Goal: Check status: Check status

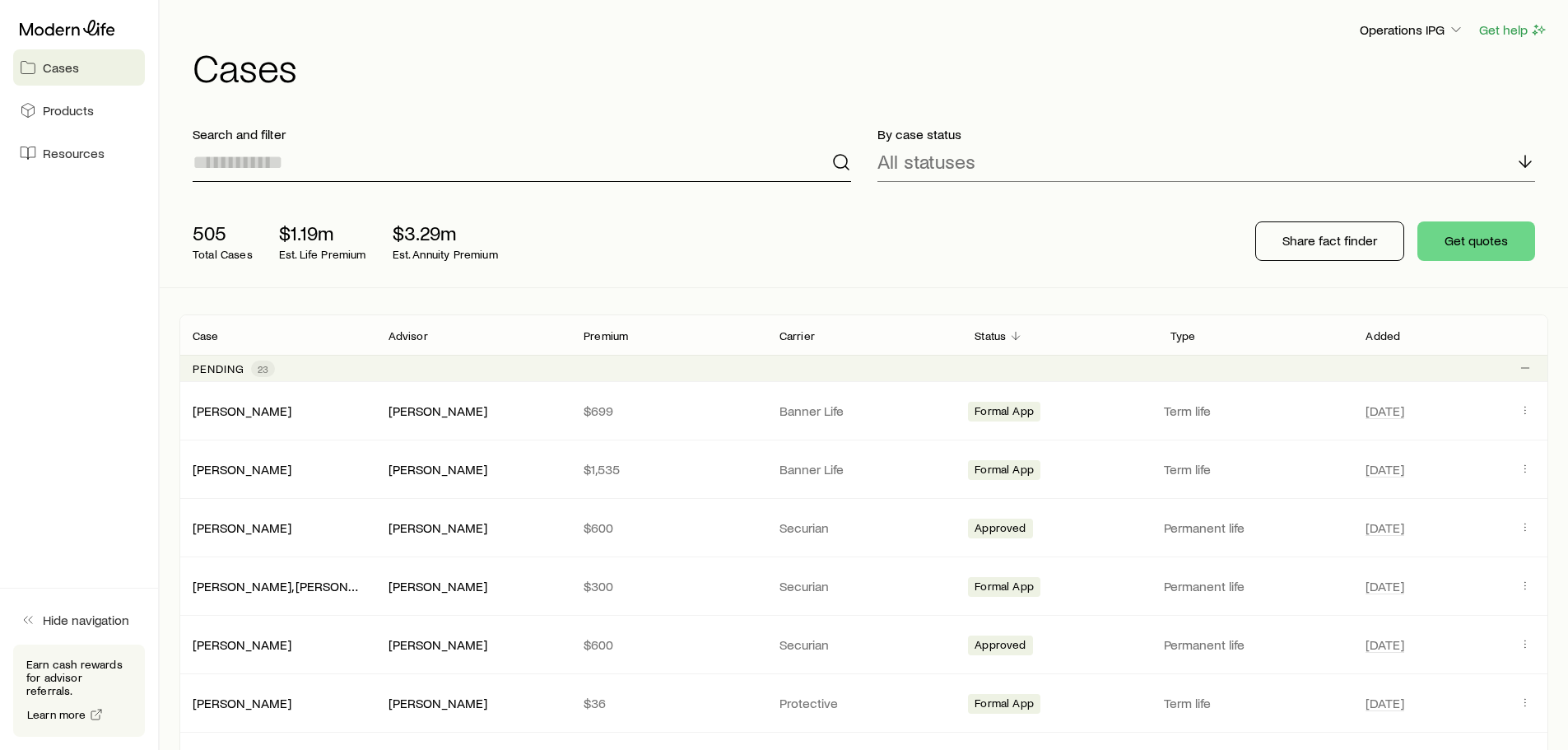
click at [515, 173] on input at bounding box center [522, 162] width 659 height 39
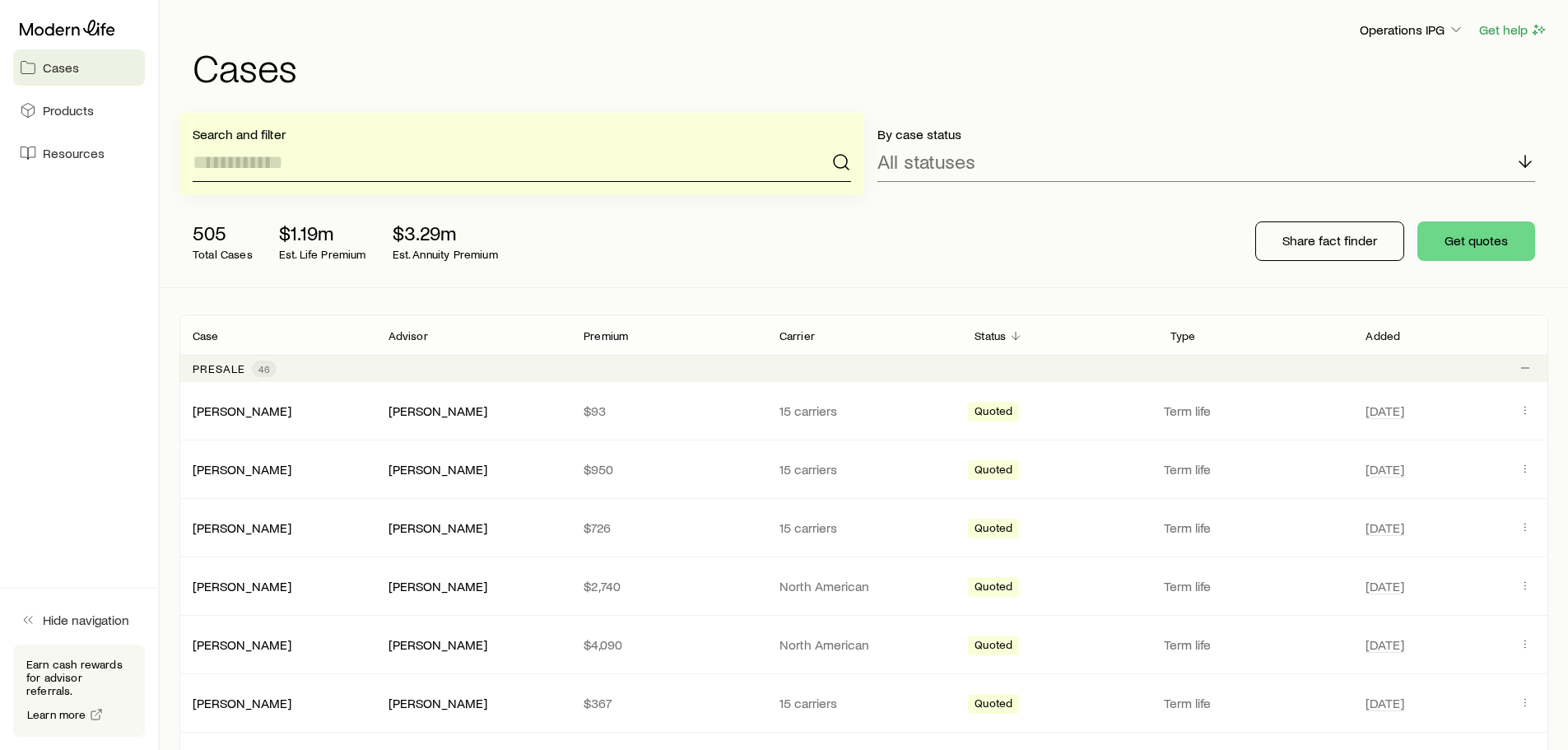
click at [319, 167] on input at bounding box center [522, 162] width 659 height 39
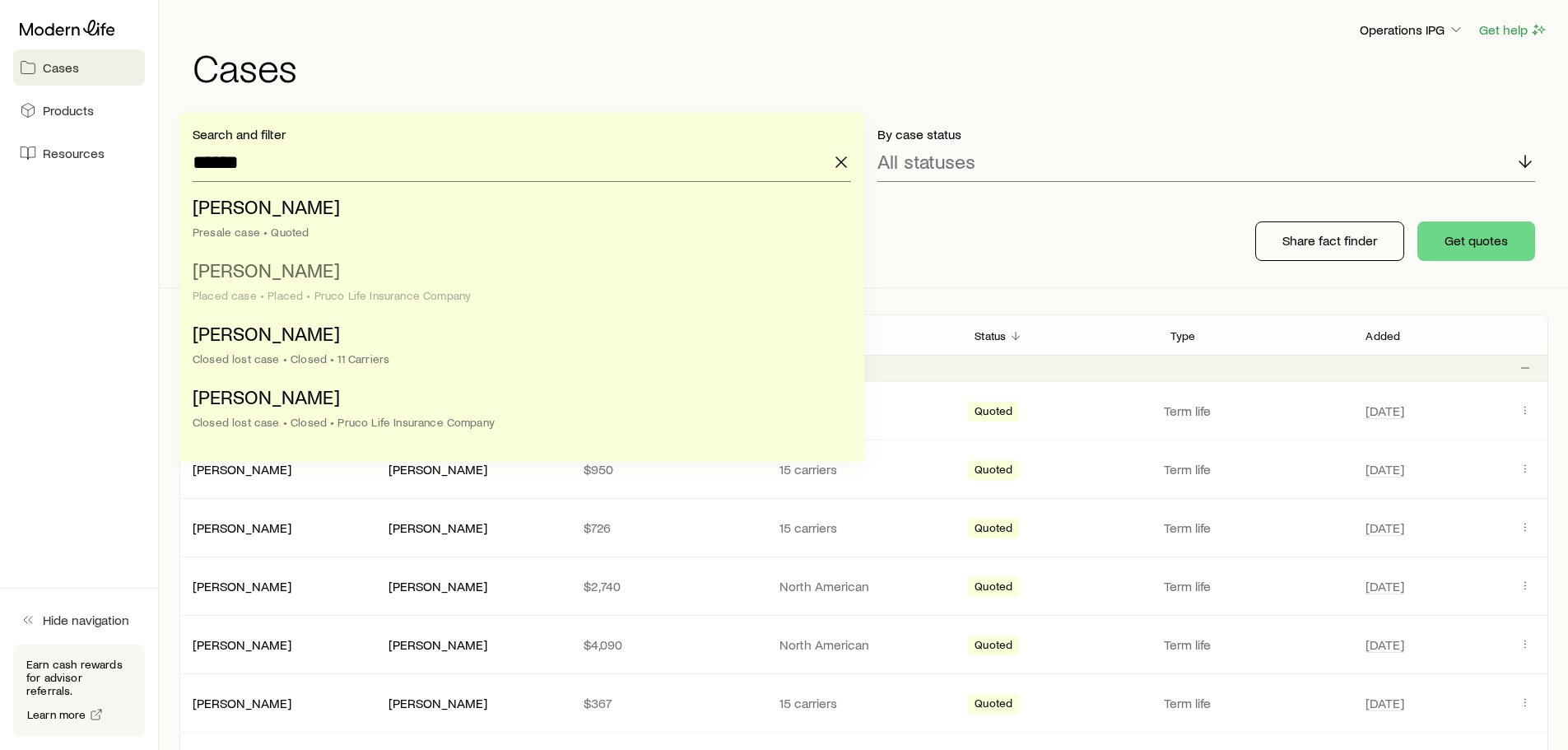
click at [322, 285] on li "[PERSON_NAME] Placed case • Placed • Pruco Life Insurance Company" at bounding box center [517, 284] width 649 height 64
type input "**********"
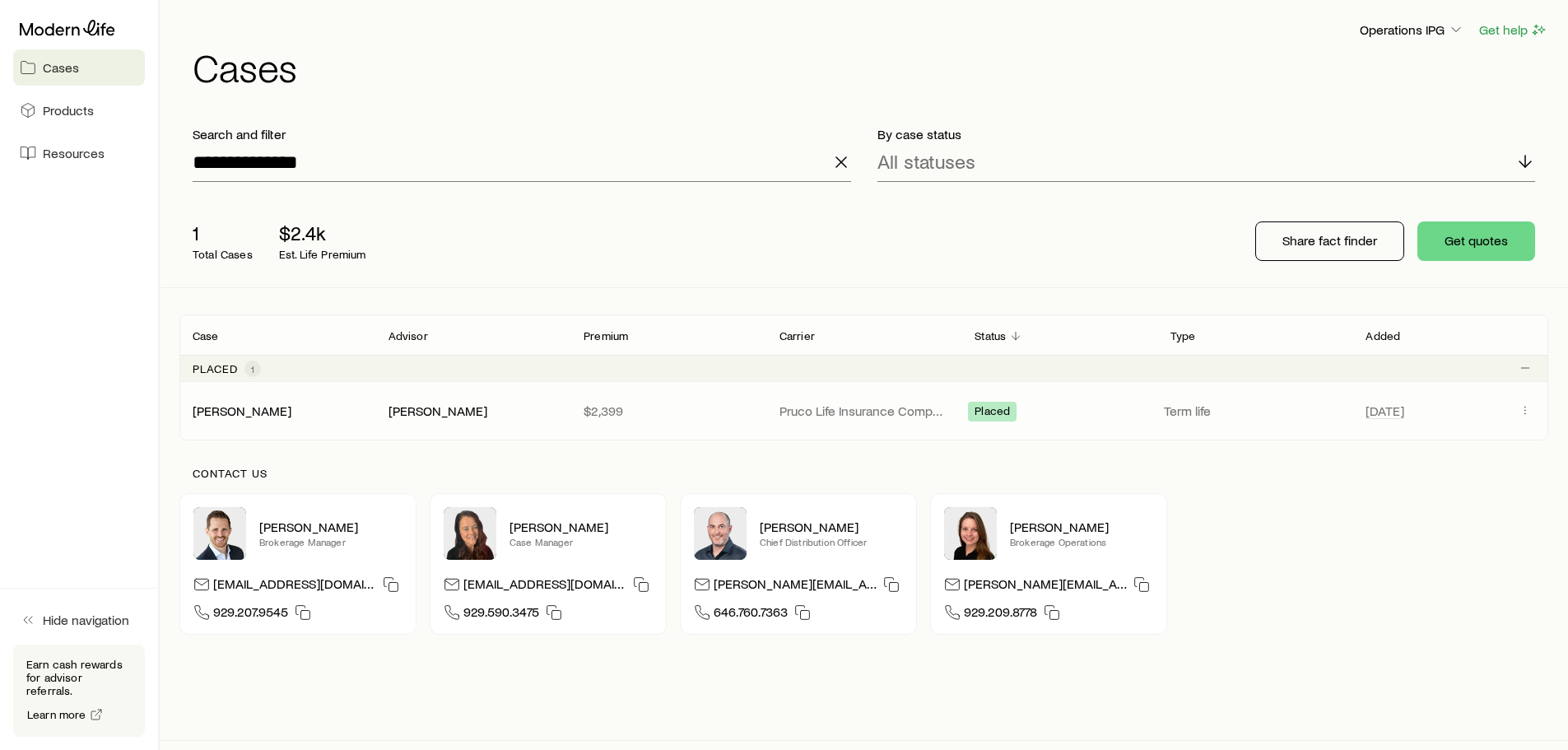
click at [853, 403] on p "Pruco Life Insurance Company" at bounding box center [865, 410] width 169 height 16
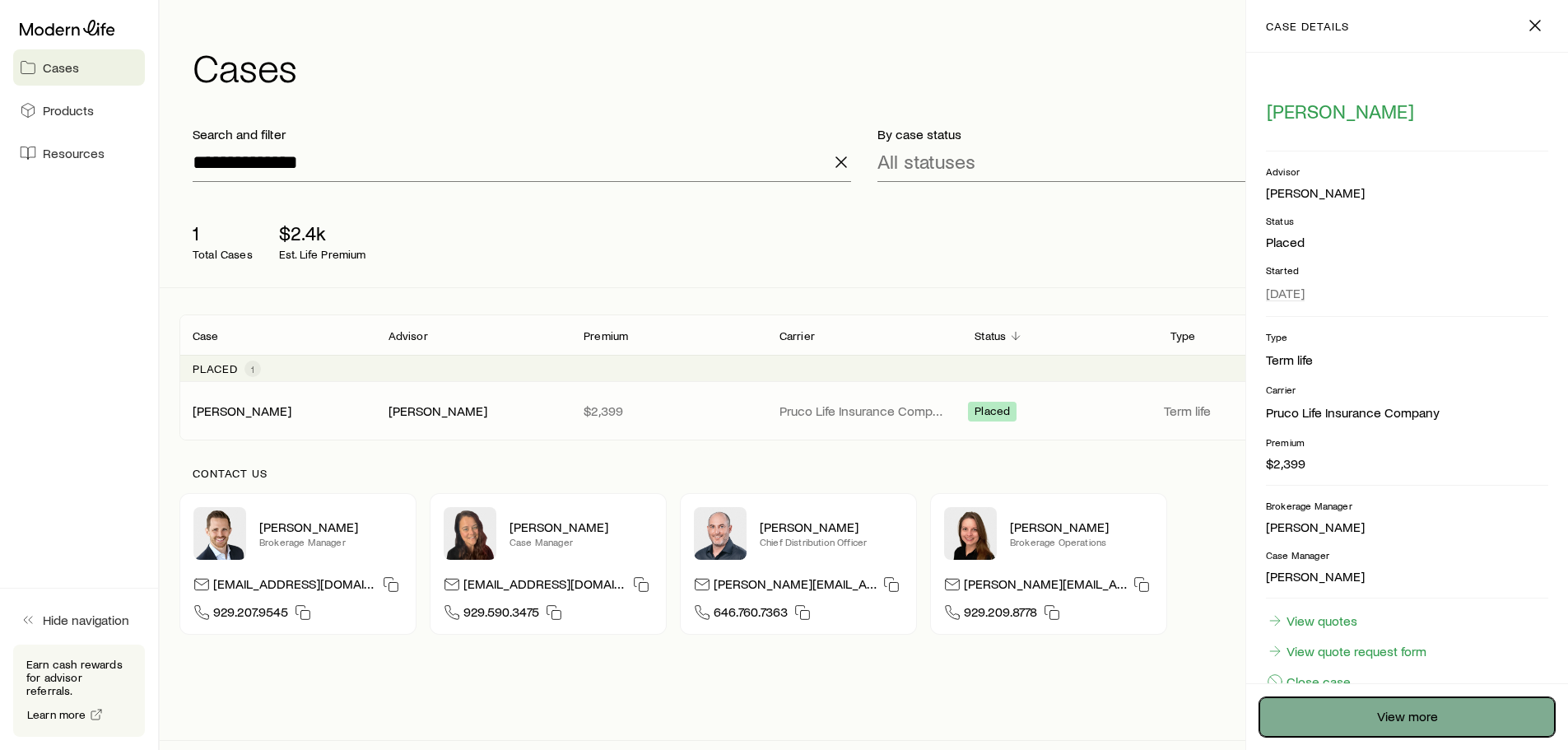
click at [1372, 712] on link "View more" at bounding box center [1407, 716] width 296 height 39
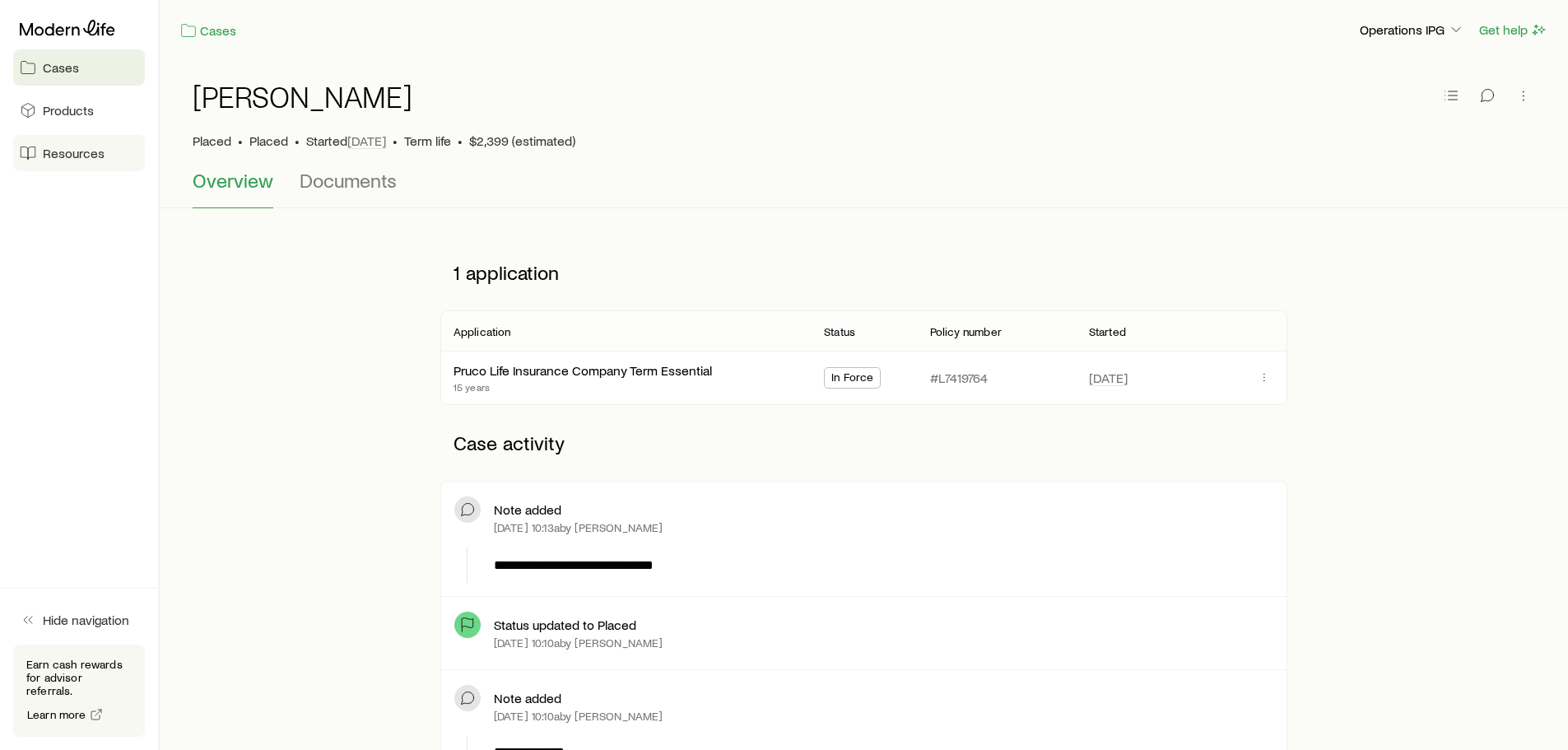
click at [53, 160] on span "Resources" at bounding box center [74, 153] width 62 height 16
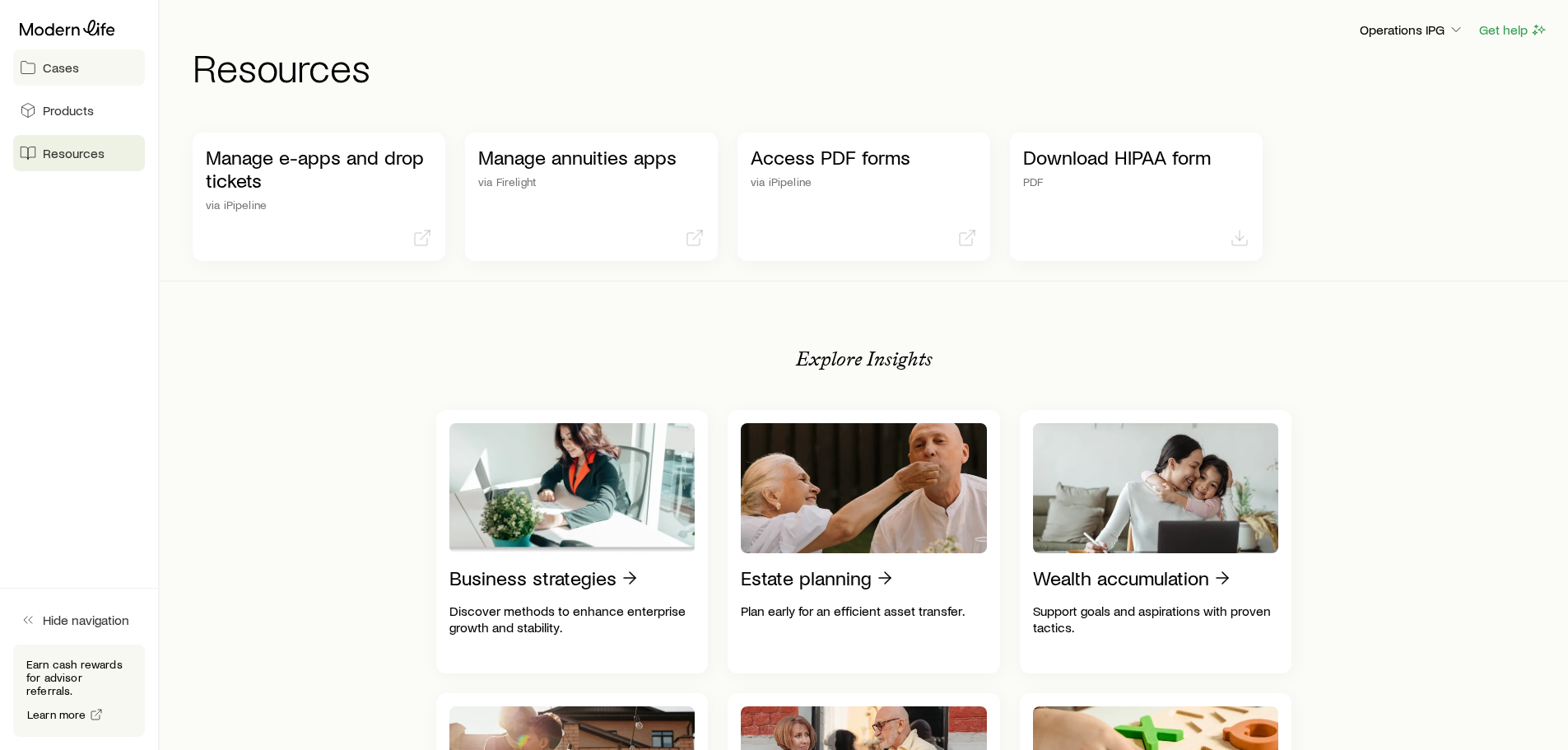
click at [80, 76] on link "Cases" at bounding box center [78, 67] width 132 height 36
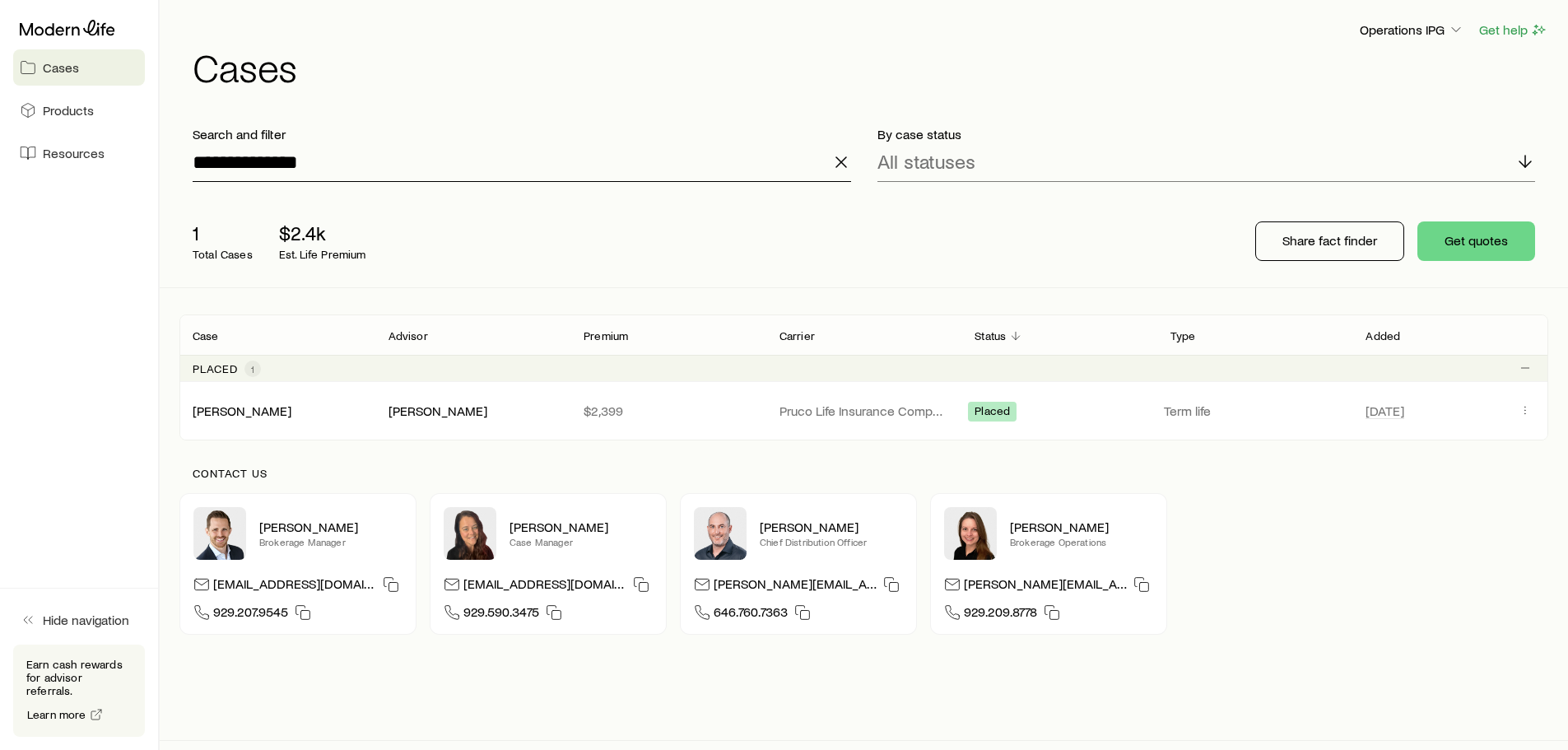
click at [351, 170] on input "**********" at bounding box center [522, 162] width 659 height 39
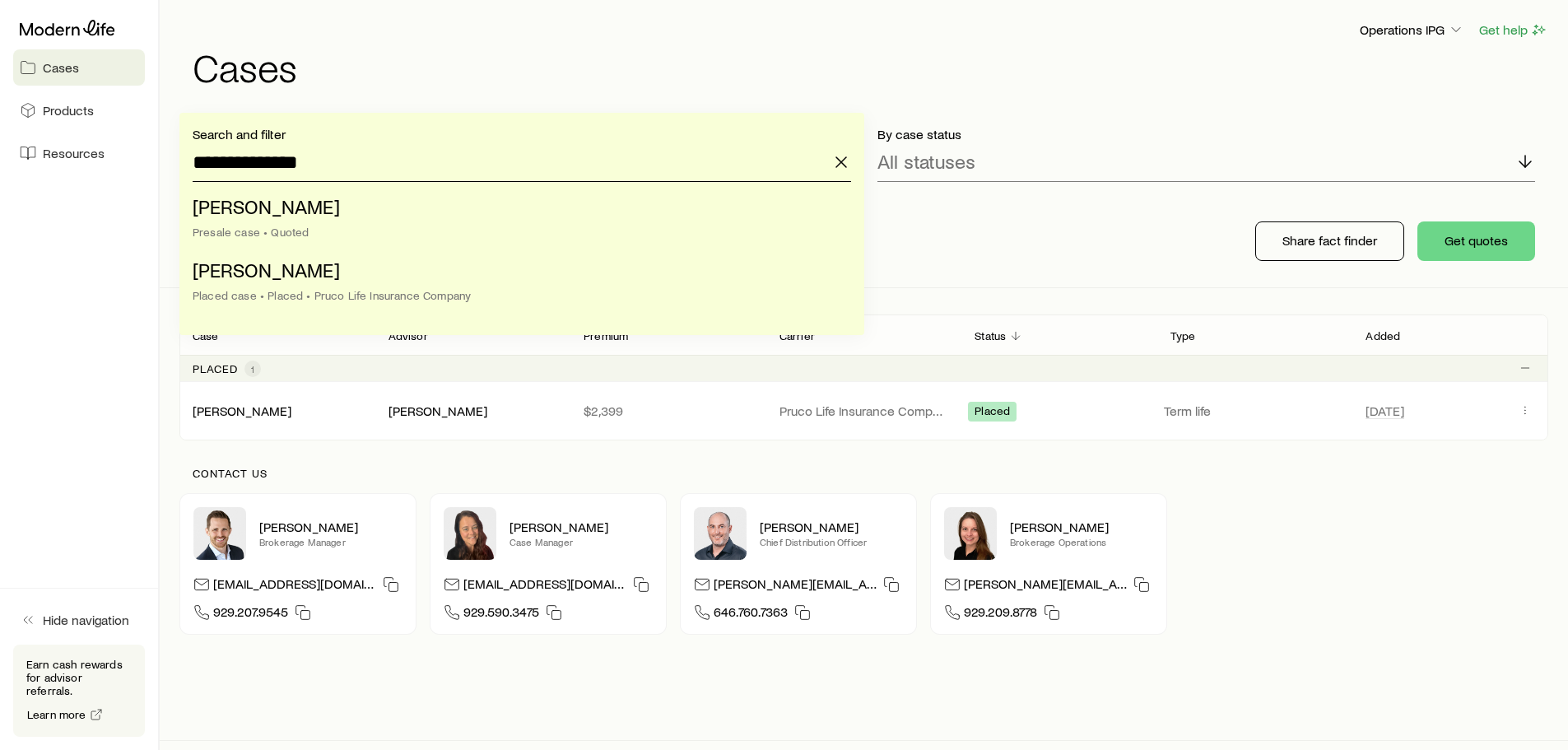
click at [351, 170] on input "**********" at bounding box center [522, 162] width 659 height 39
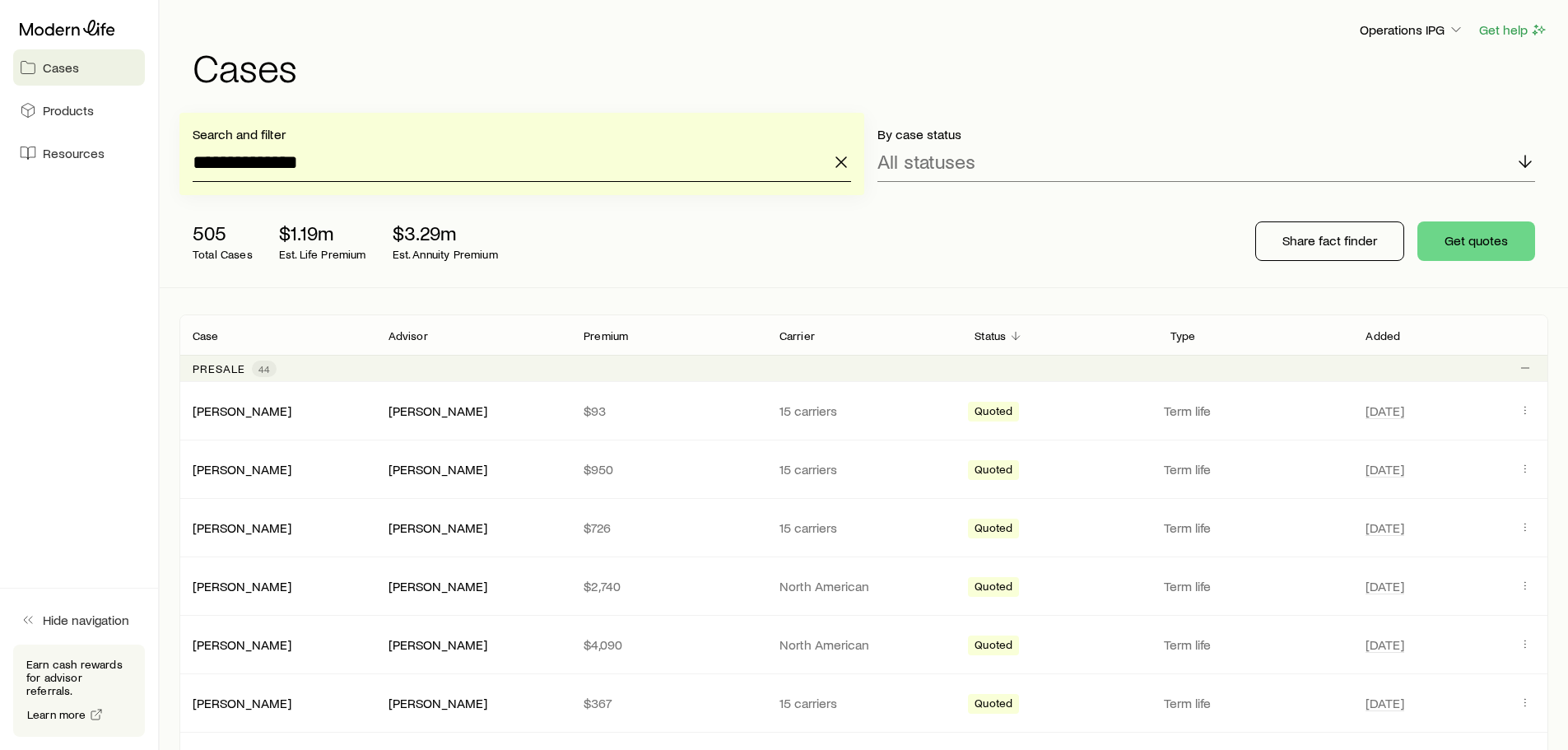
click at [350, 160] on input "**********" at bounding box center [522, 162] width 659 height 39
click at [349, 160] on input "**********" at bounding box center [522, 162] width 659 height 39
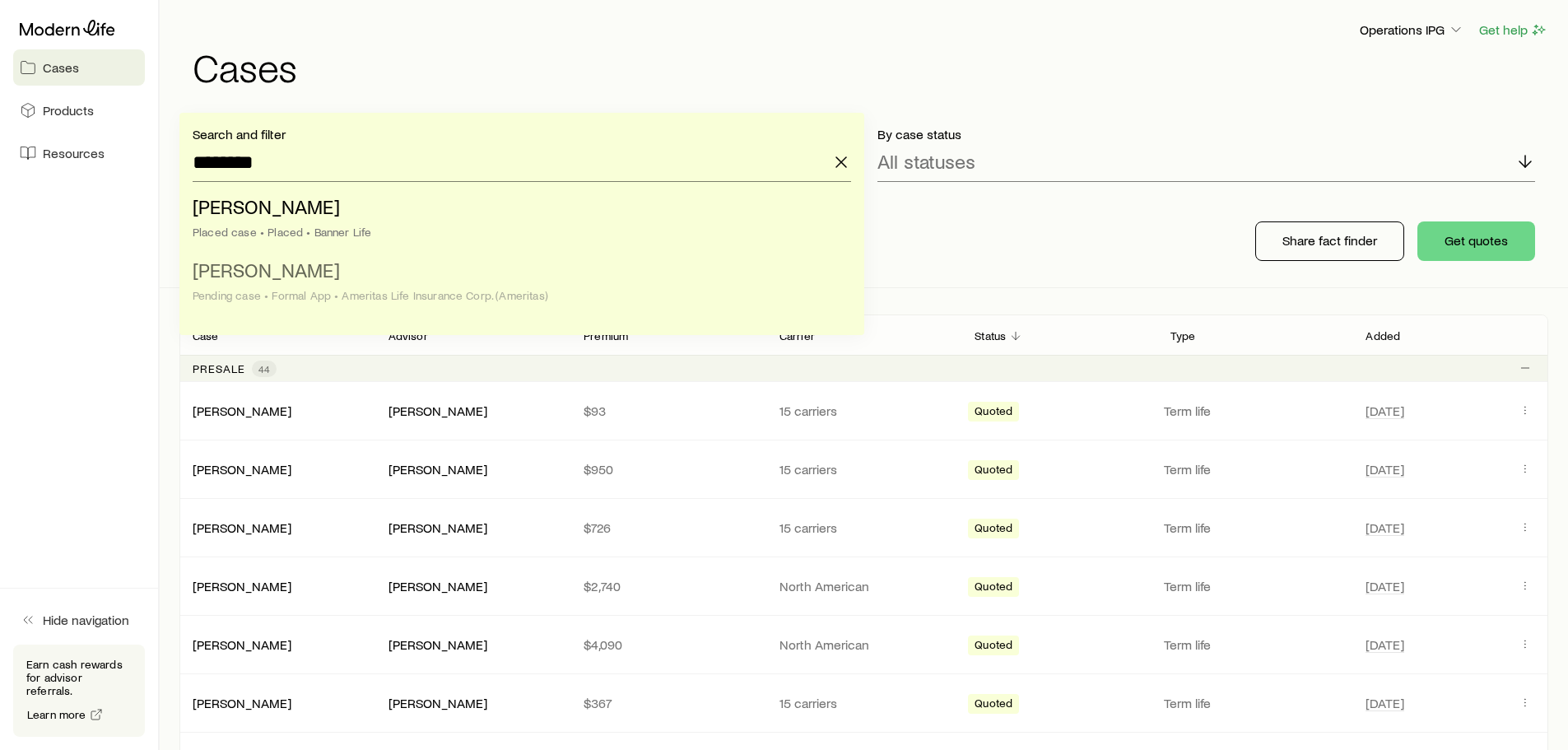
click at [349, 273] on li "[PERSON_NAME] Pending case • Formal App • Ameritas Life Insurance Corp. (Amerit…" at bounding box center [517, 284] width 649 height 64
type input "**********"
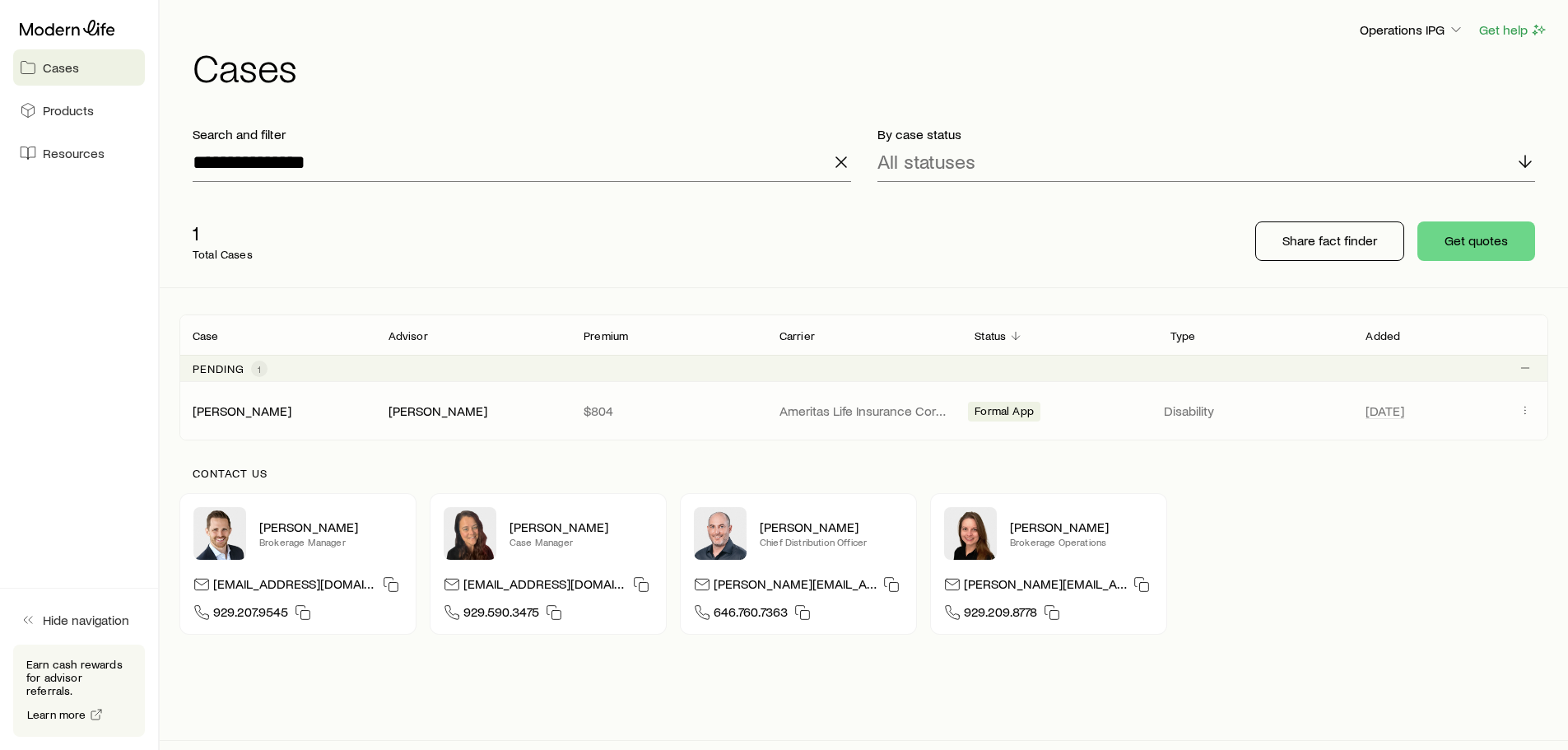
click at [899, 411] on p "Ameritas Life Insurance Corp. (Ameritas)" at bounding box center [865, 410] width 169 height 16
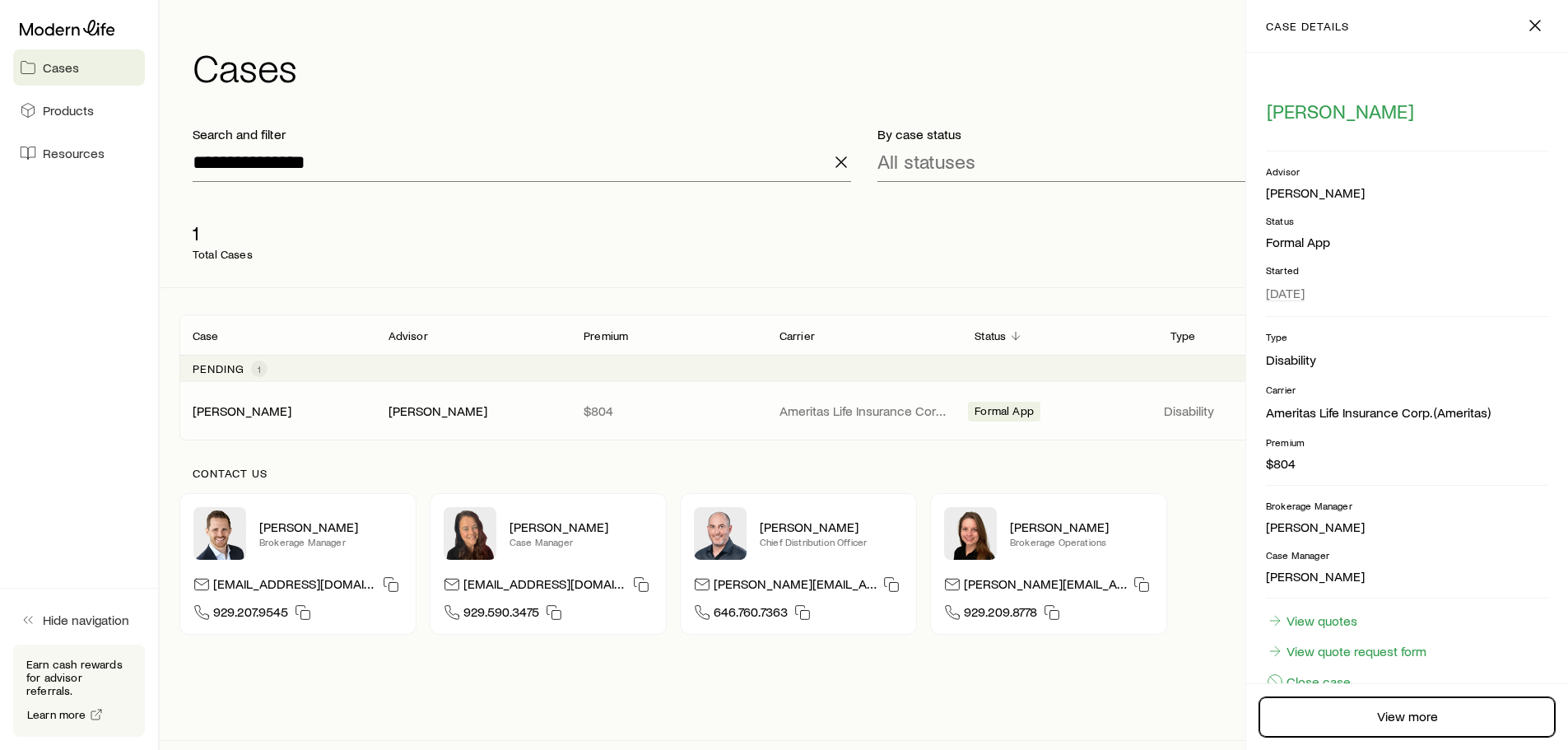
click at [1346, 711] on link "View more" at bounding box center [1407, 716] width 296 height 39
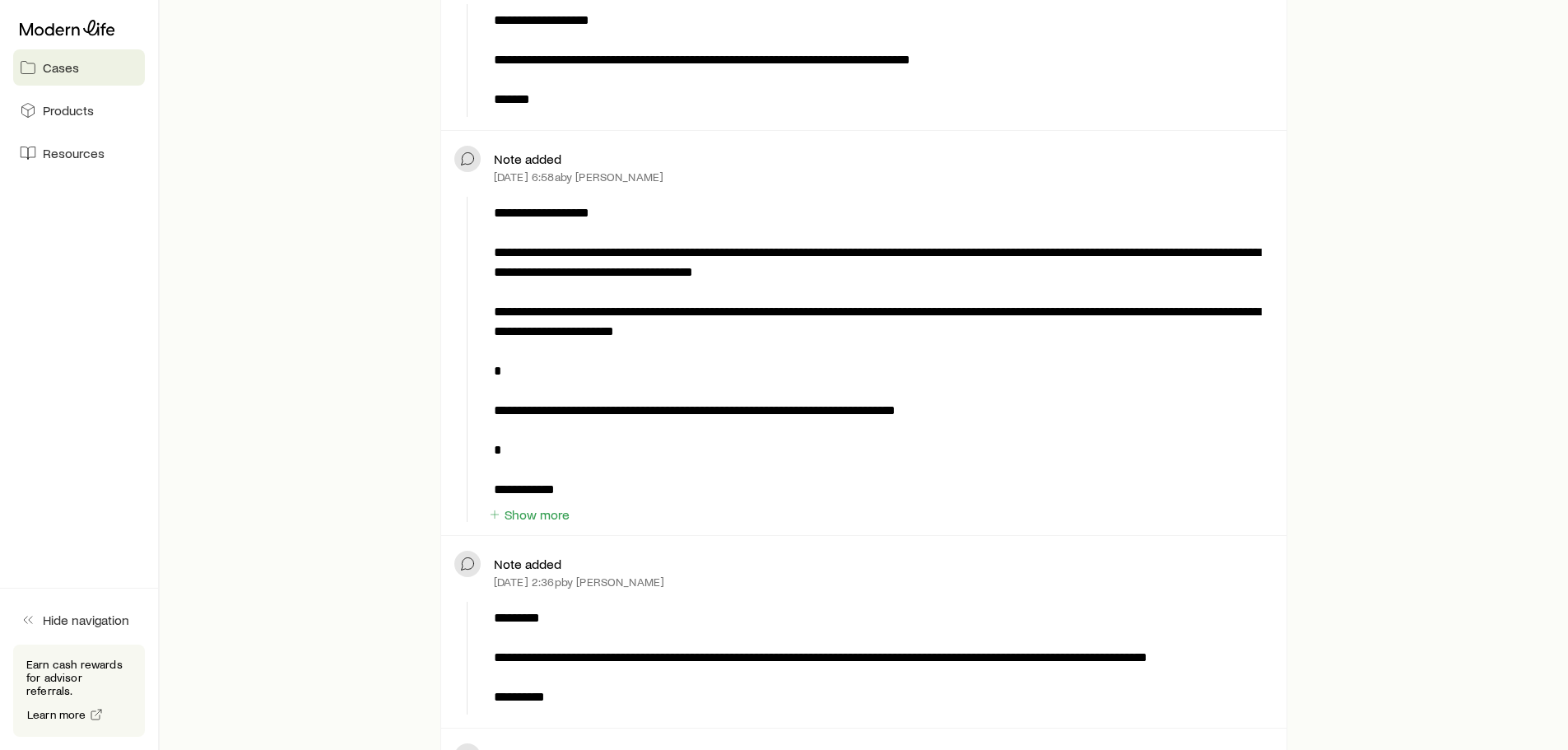
scroll to position [576, 0]
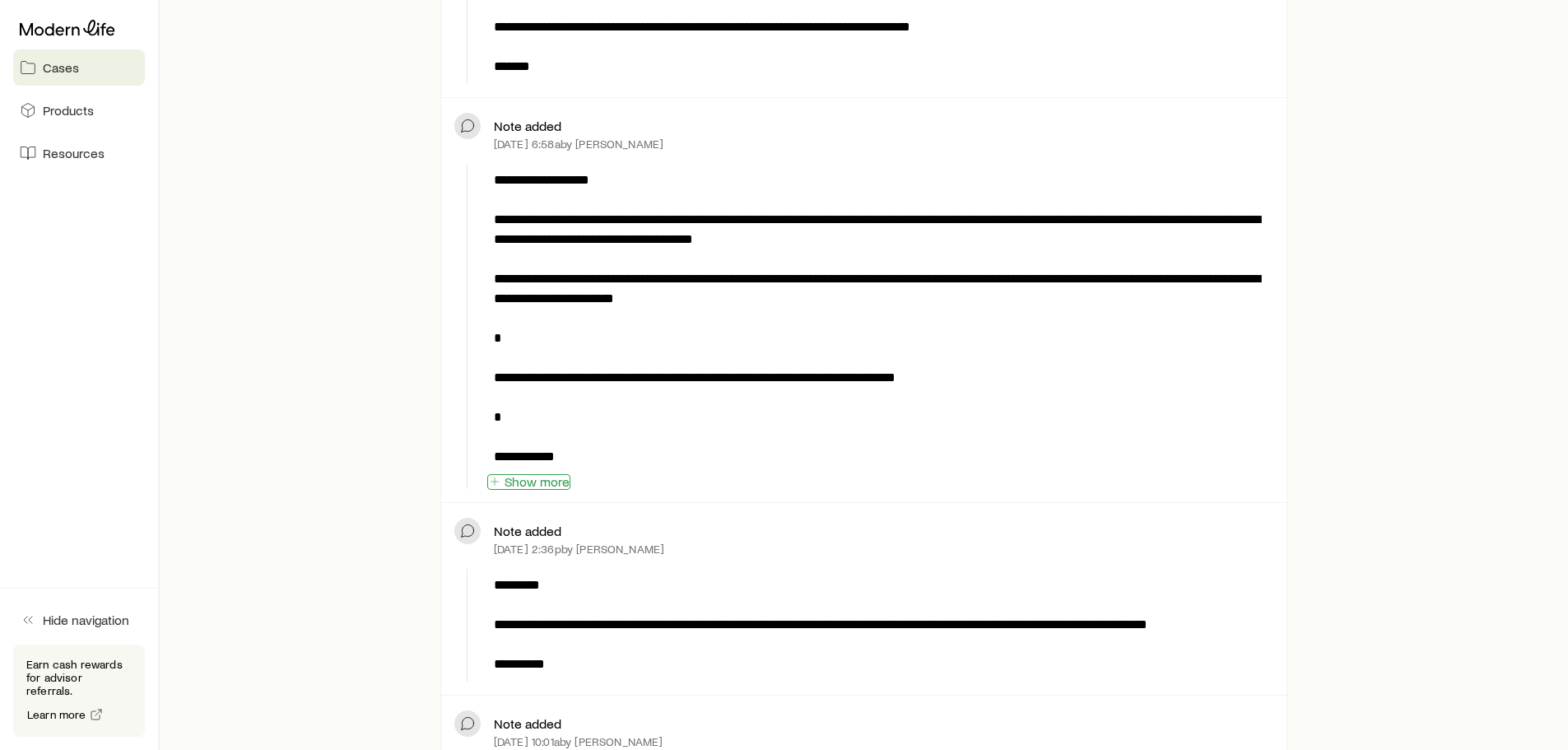
click at [551, 479] on button "Show more" at bounding box center [529, 481] width 83 height 15
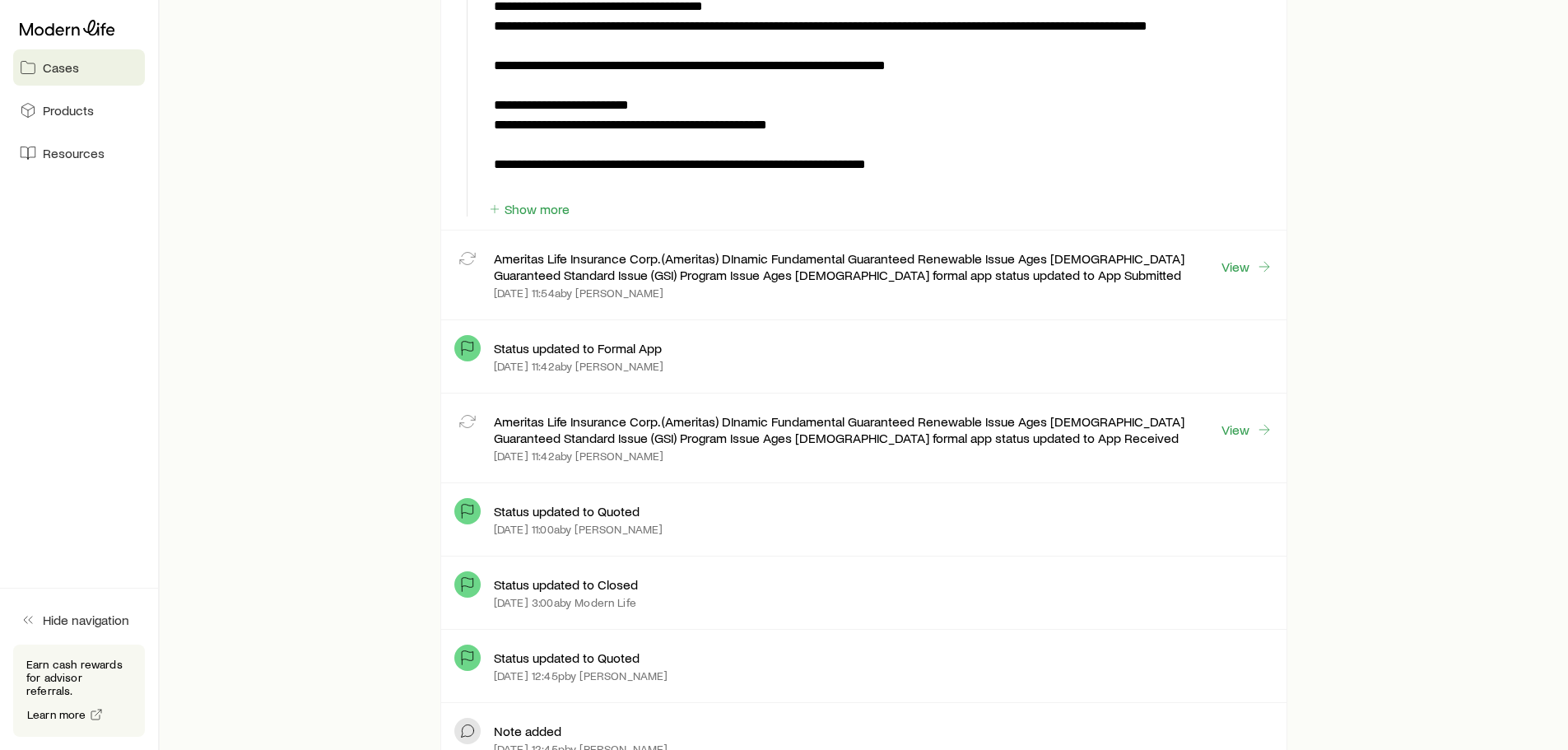
scroll to position [2059, 0]
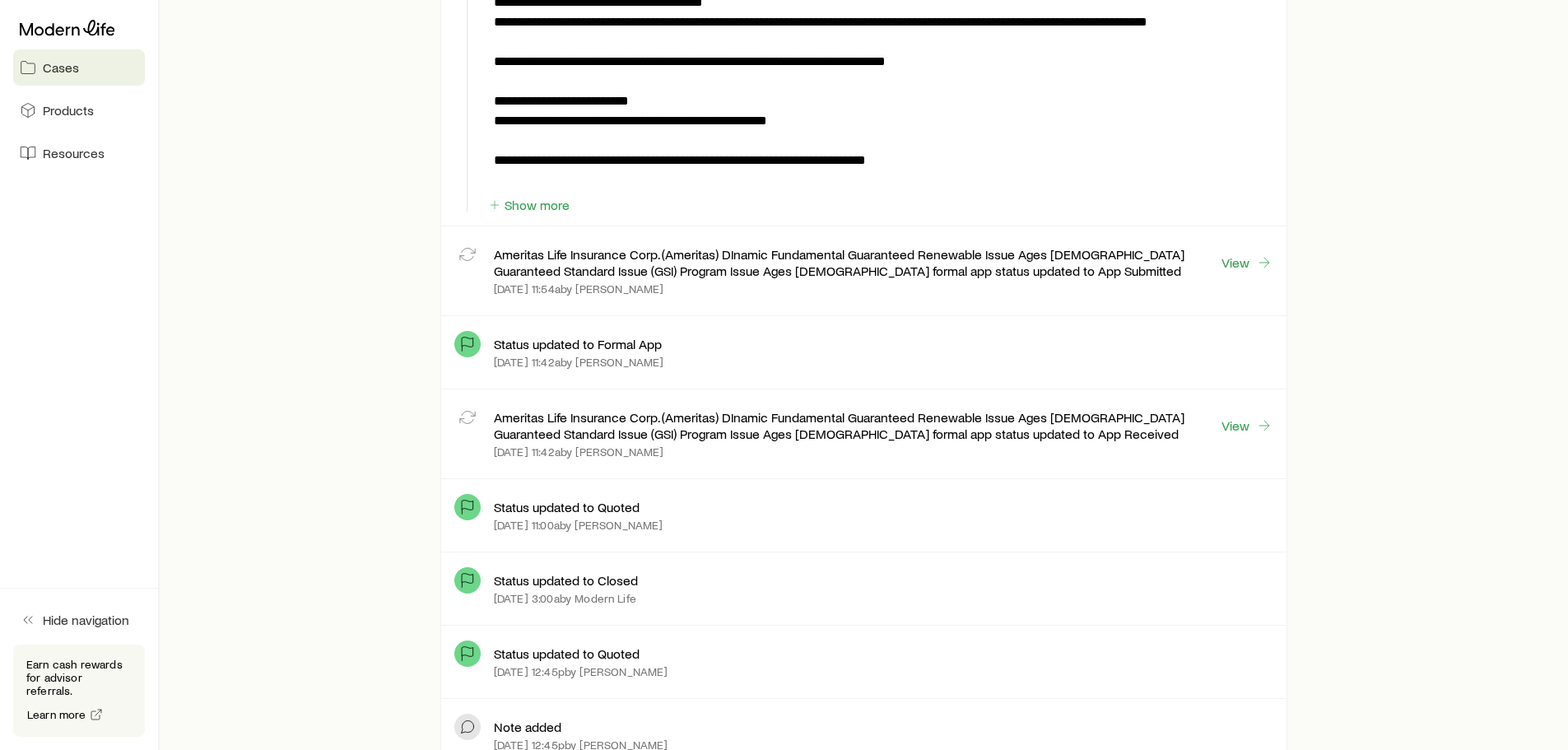
click at [712, 268] on p "Ameritas Life Insurance Corp. (Ameritas) DInamic Fundamental Guaranteed Renewab…" at bounding box center [857, 263] width 727 height 33
click at [1232, 266] on link "View" at bounding box center [1248, 263] width 53 height 19
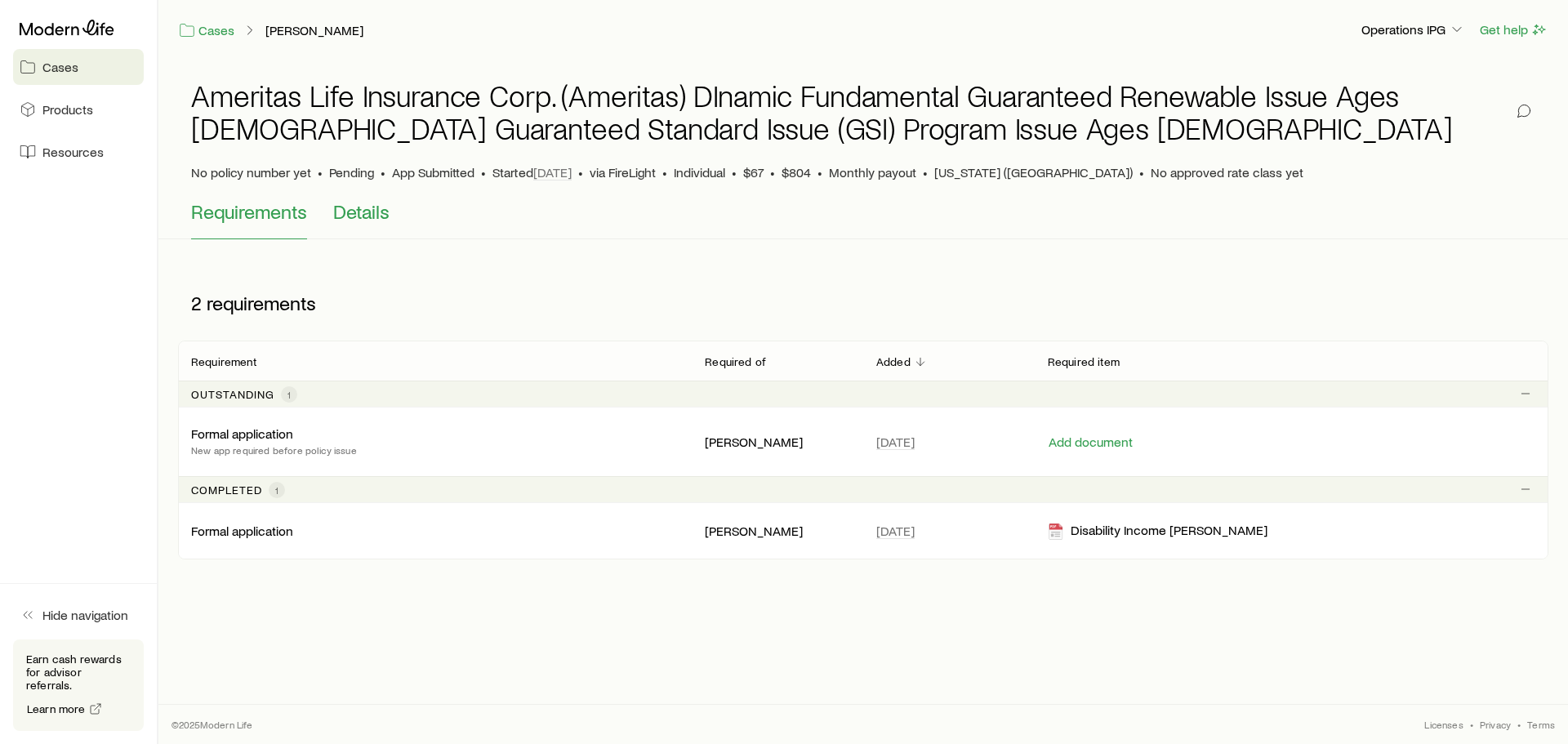
click at [351, 209] on span "Details" at bounding box center [361, 211] width 56 height 23
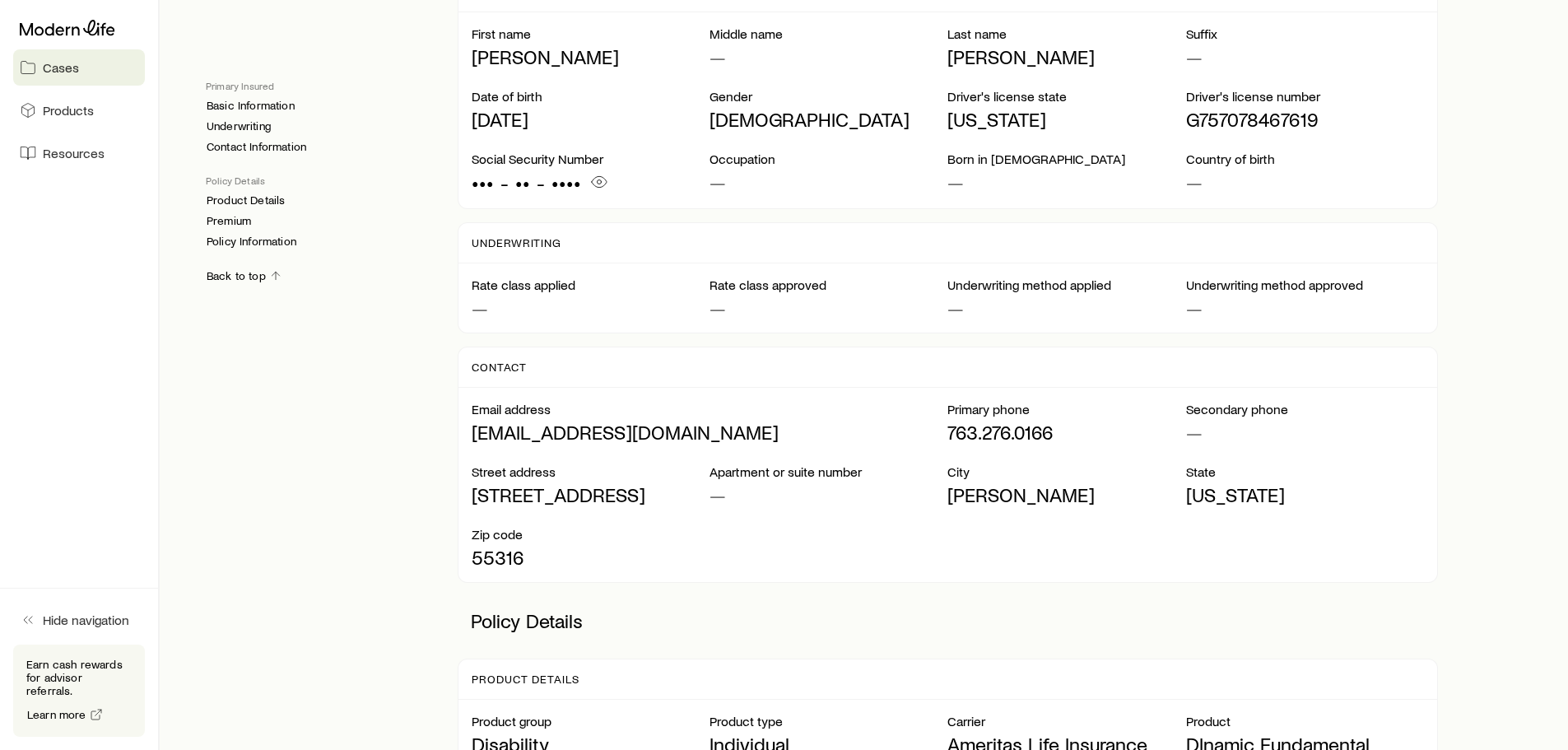
scroll to position [397, 0]
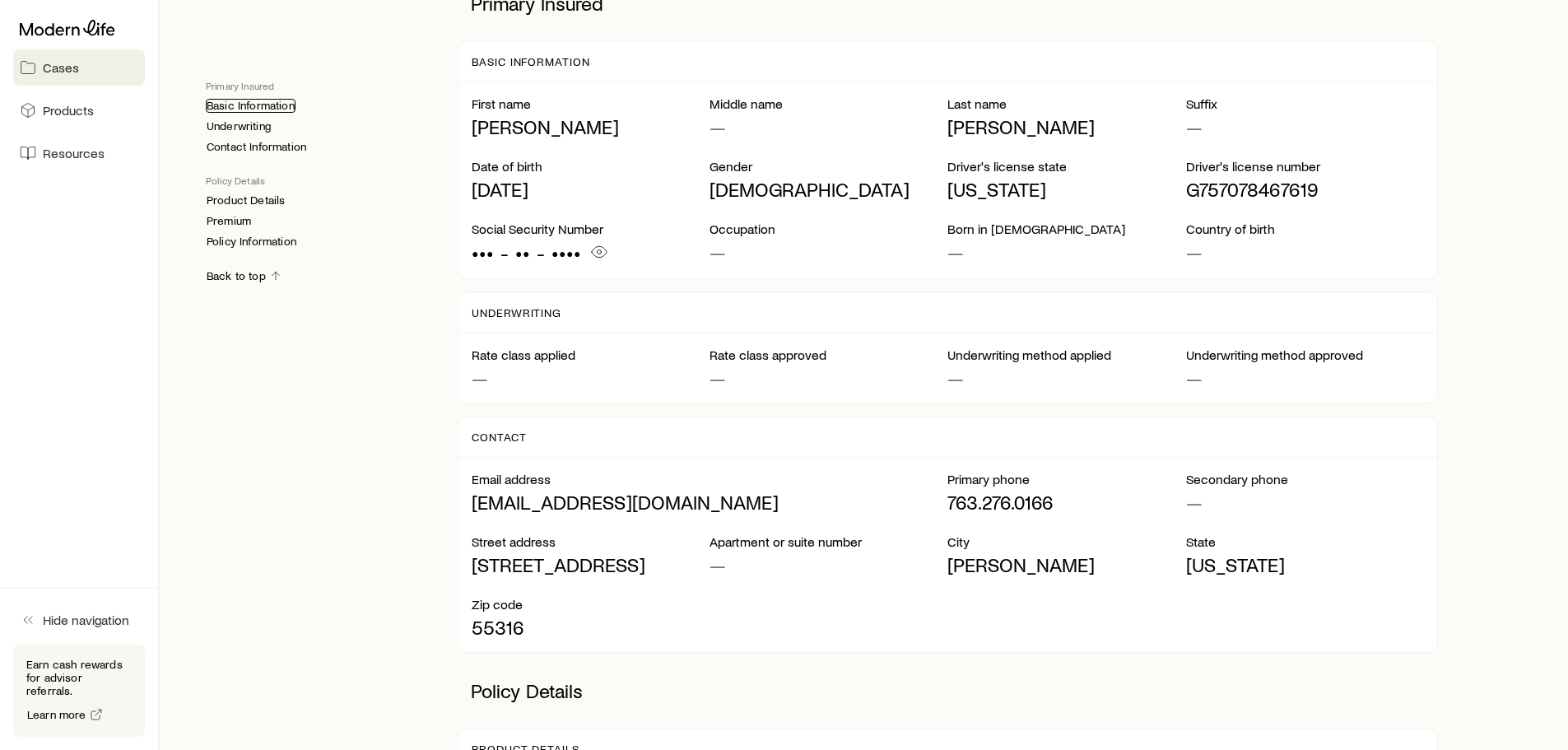
click at [261, 108] on link "Basic Information" at bounding box center [250, 106] width 90 height 14
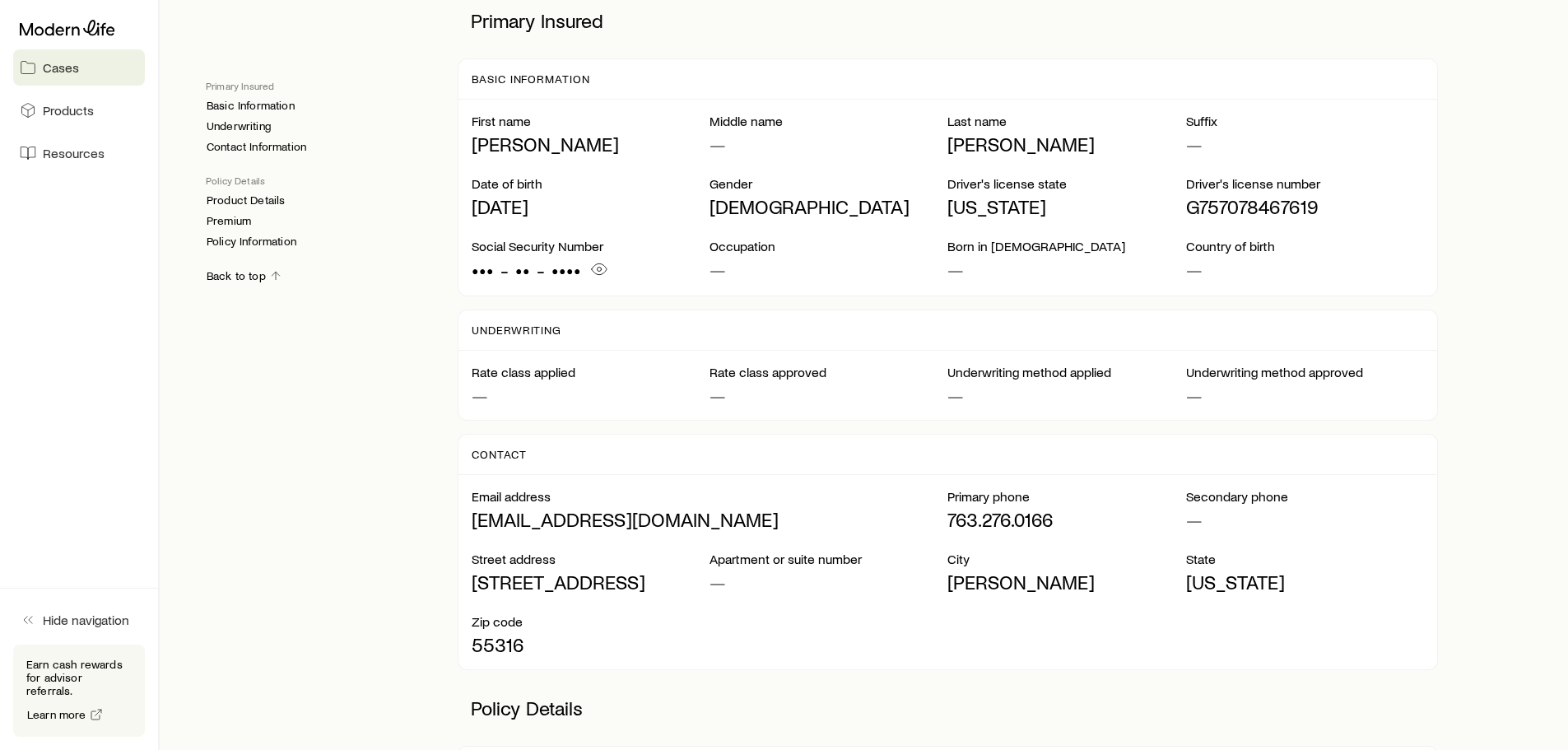
click at [76, 70] on span "Cases" at bounding box center [61, 67] width 36 height 16
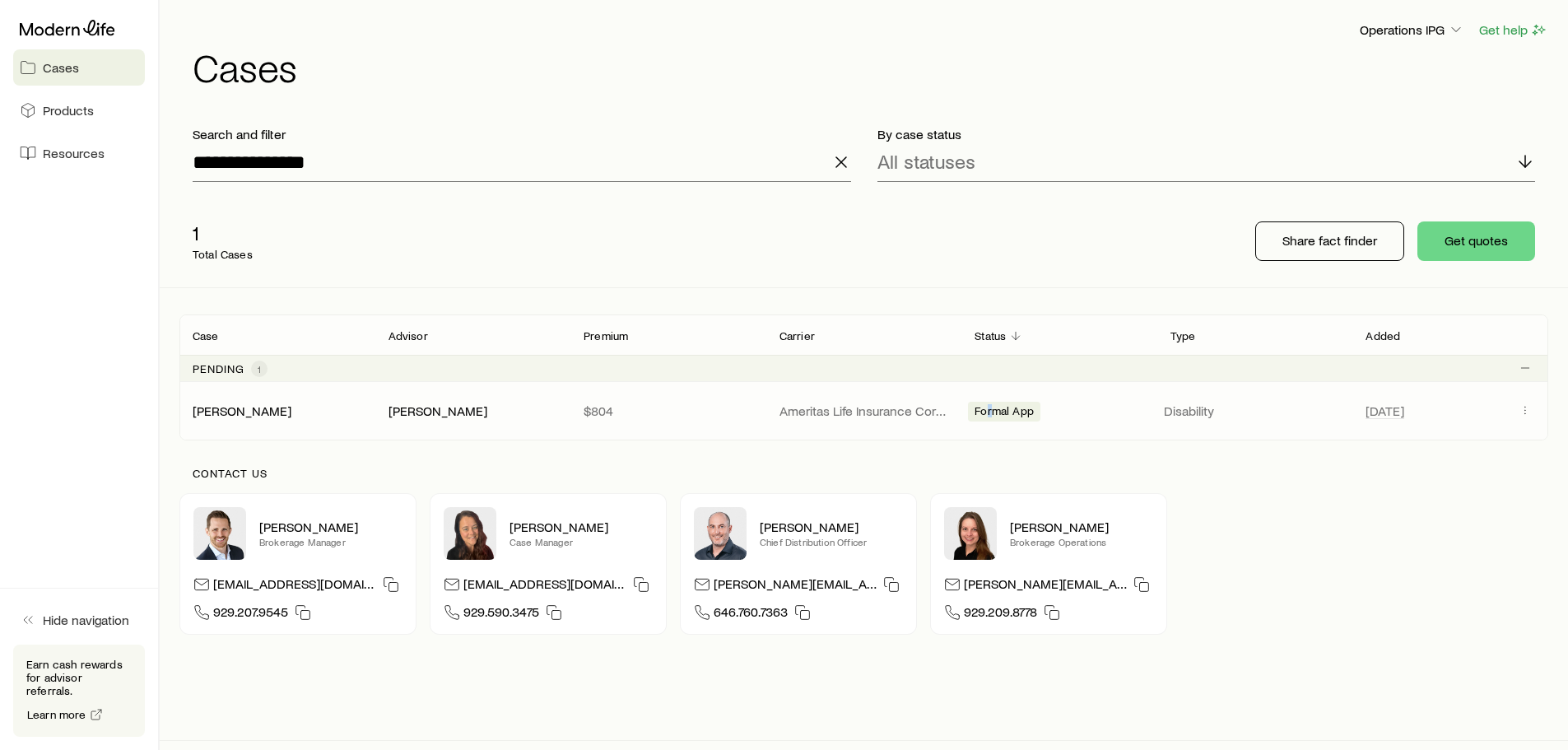
click at [991, 408] on span "Formal App" at bounding box center [1004, 412] width 59 height 17
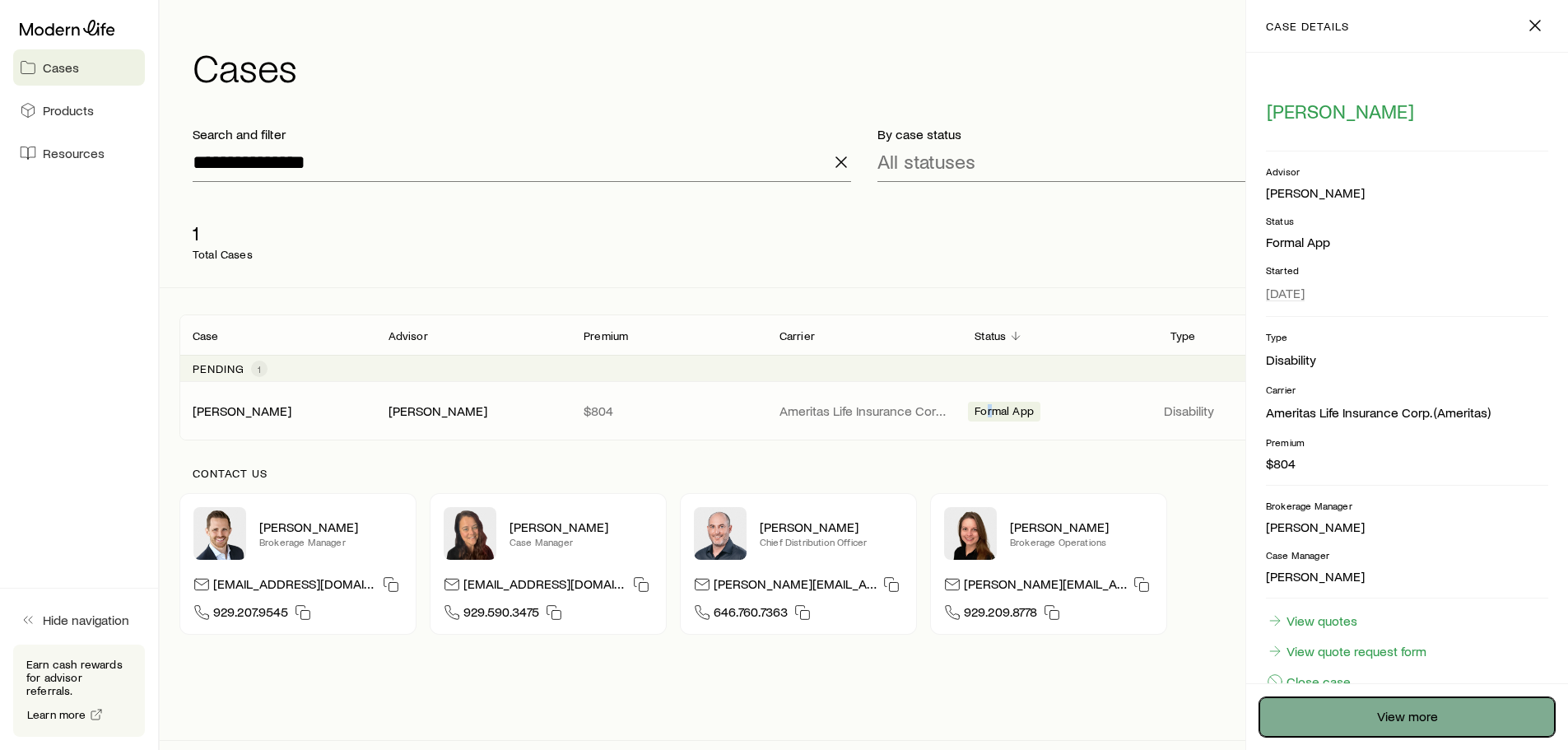
click at [1355, 706] on link "View more" at bounding box center [1407, 716] width 296 height 39
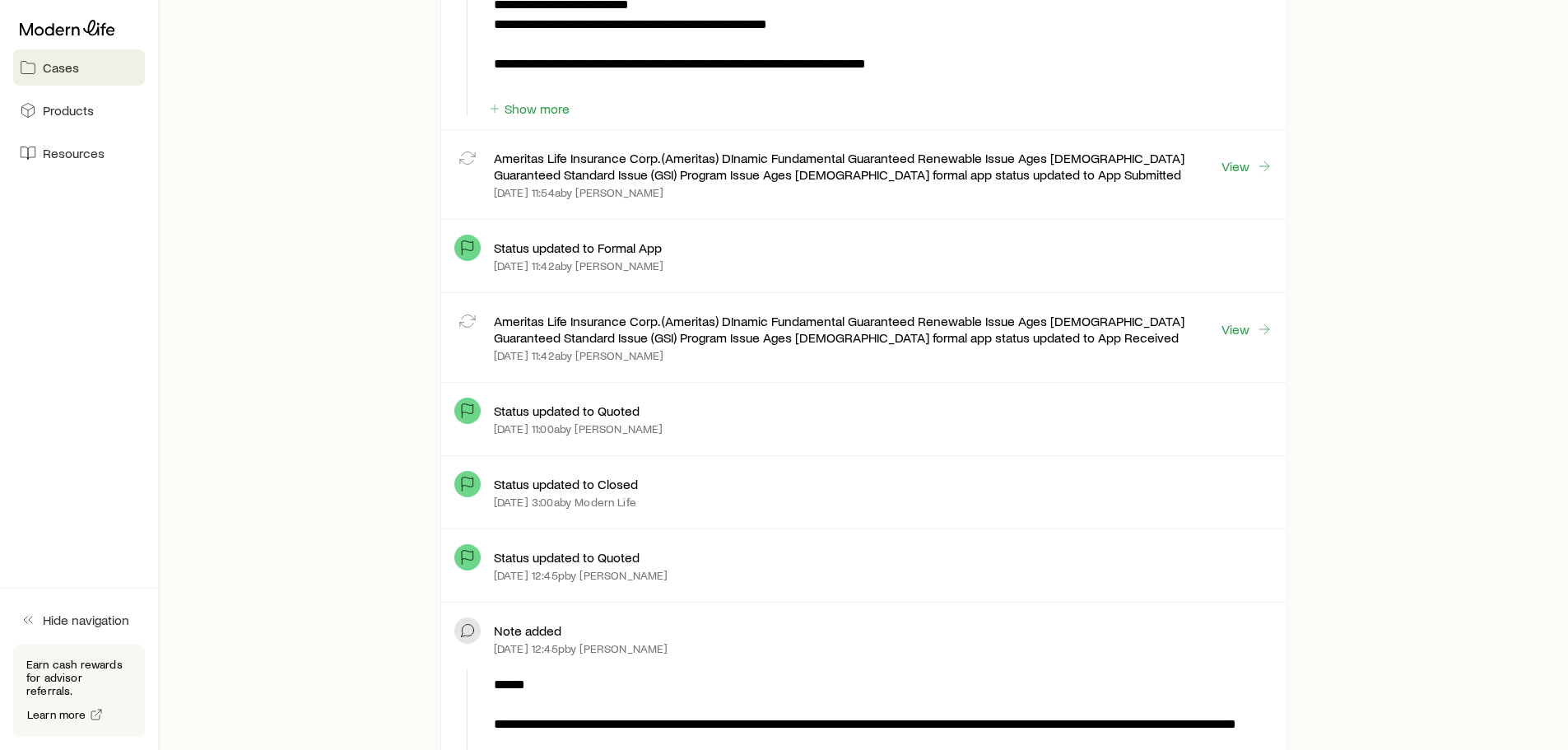
scroll to position [1729, 0]
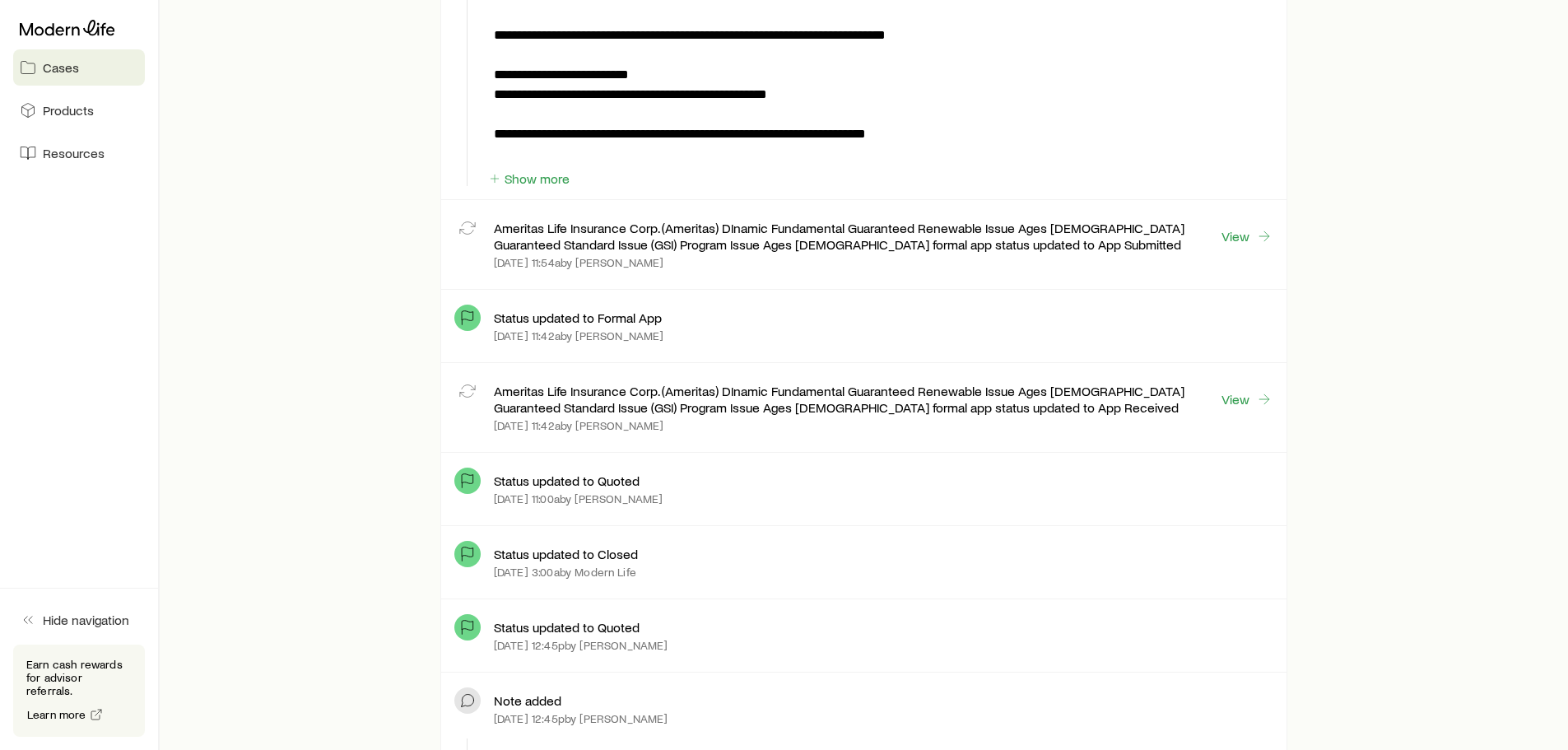
click at [683, 401] on p "Ameritas Life Insurance Corp. (Ameritas) DInamic Fundamental Guaranteed Renewab…" at bounding box center [857, 400] width 727 height 33
click at [734, 327] on div "Status updated to Formal App [DATE] 11:42a by [PERSON_NAME]" at bounding box center [884, 326] width 780 height 46
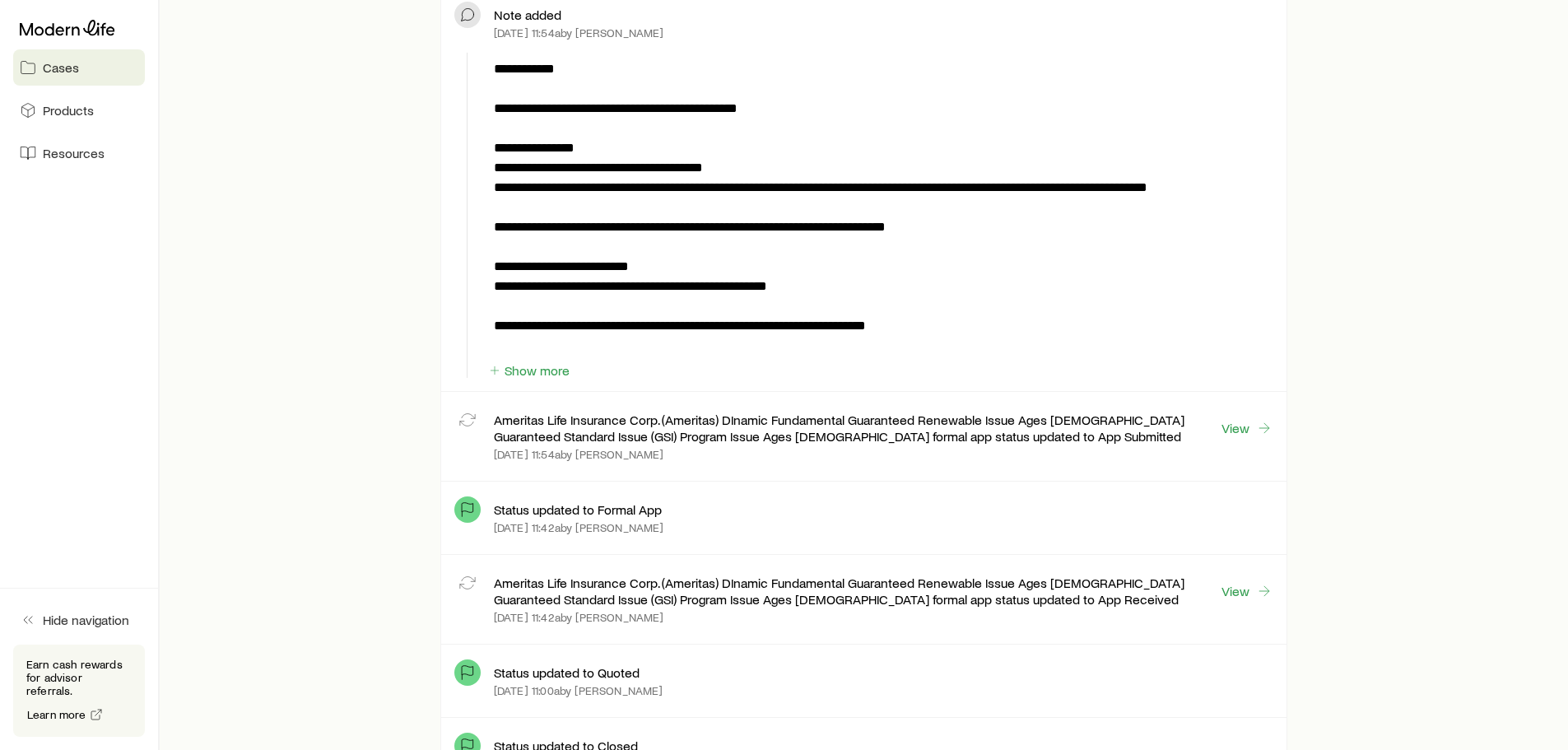
scroll to position [1482, 0]
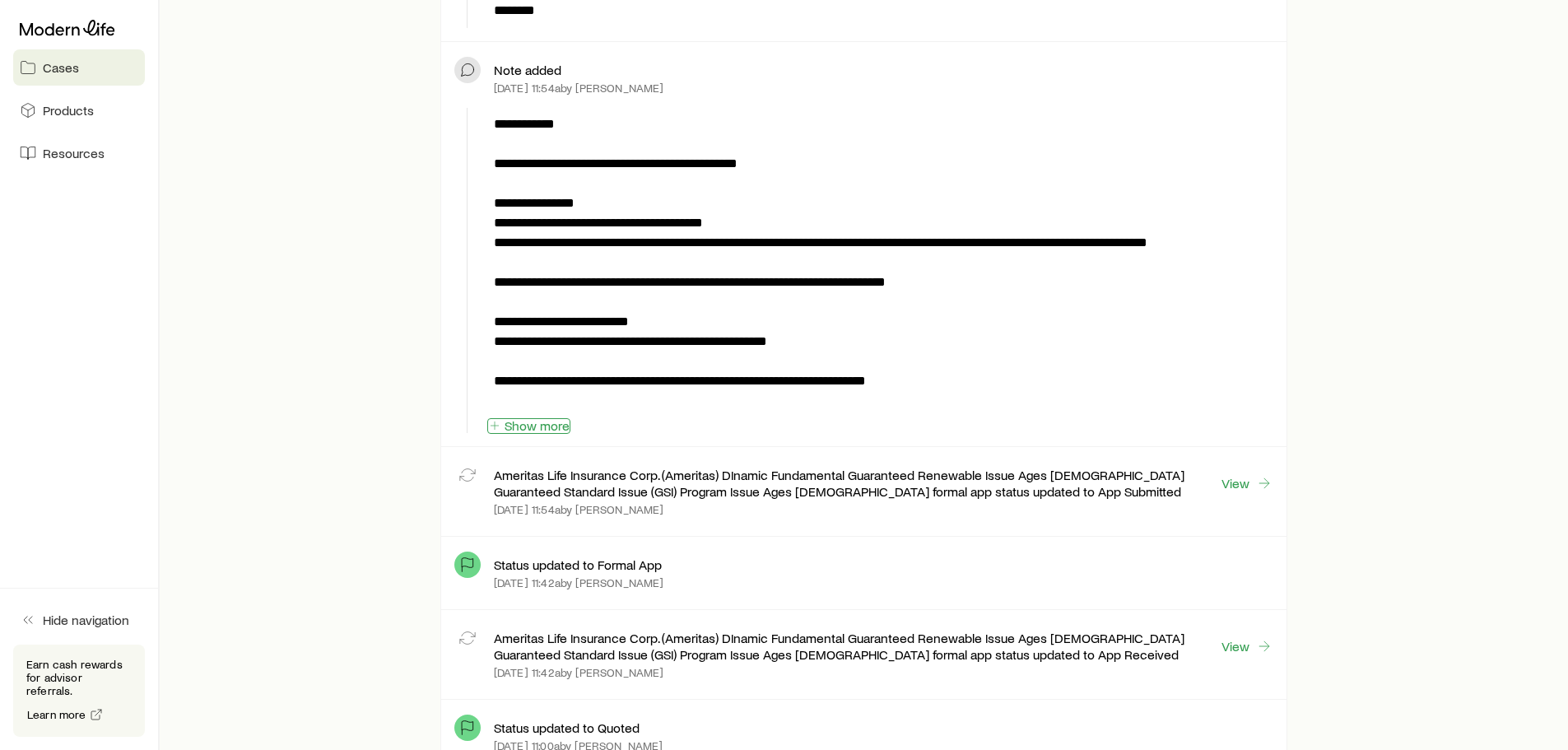
click at [531, 421] on button "Show more" at bounding box center [529, 426] width 83 height 15
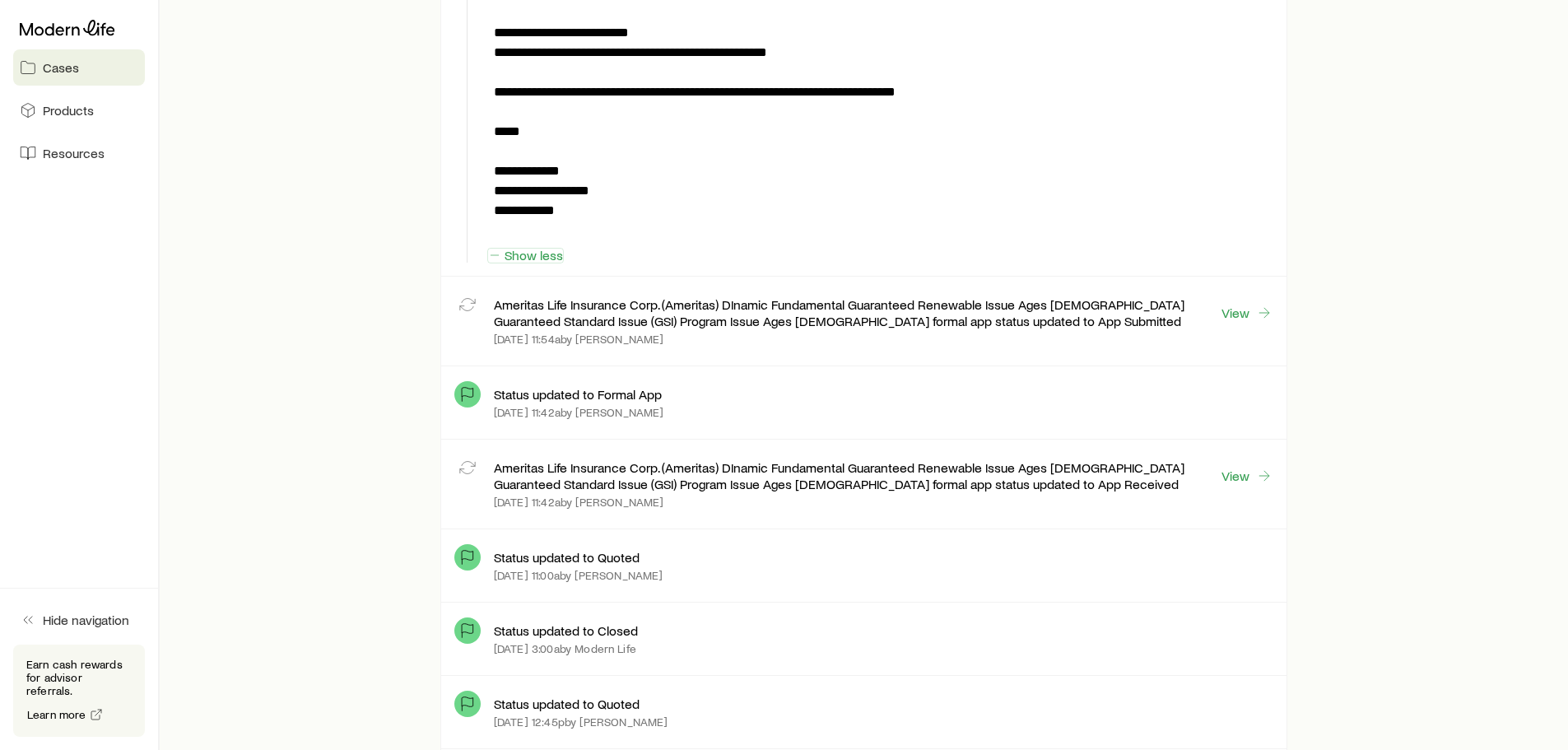
scroll to position [1811, 0]
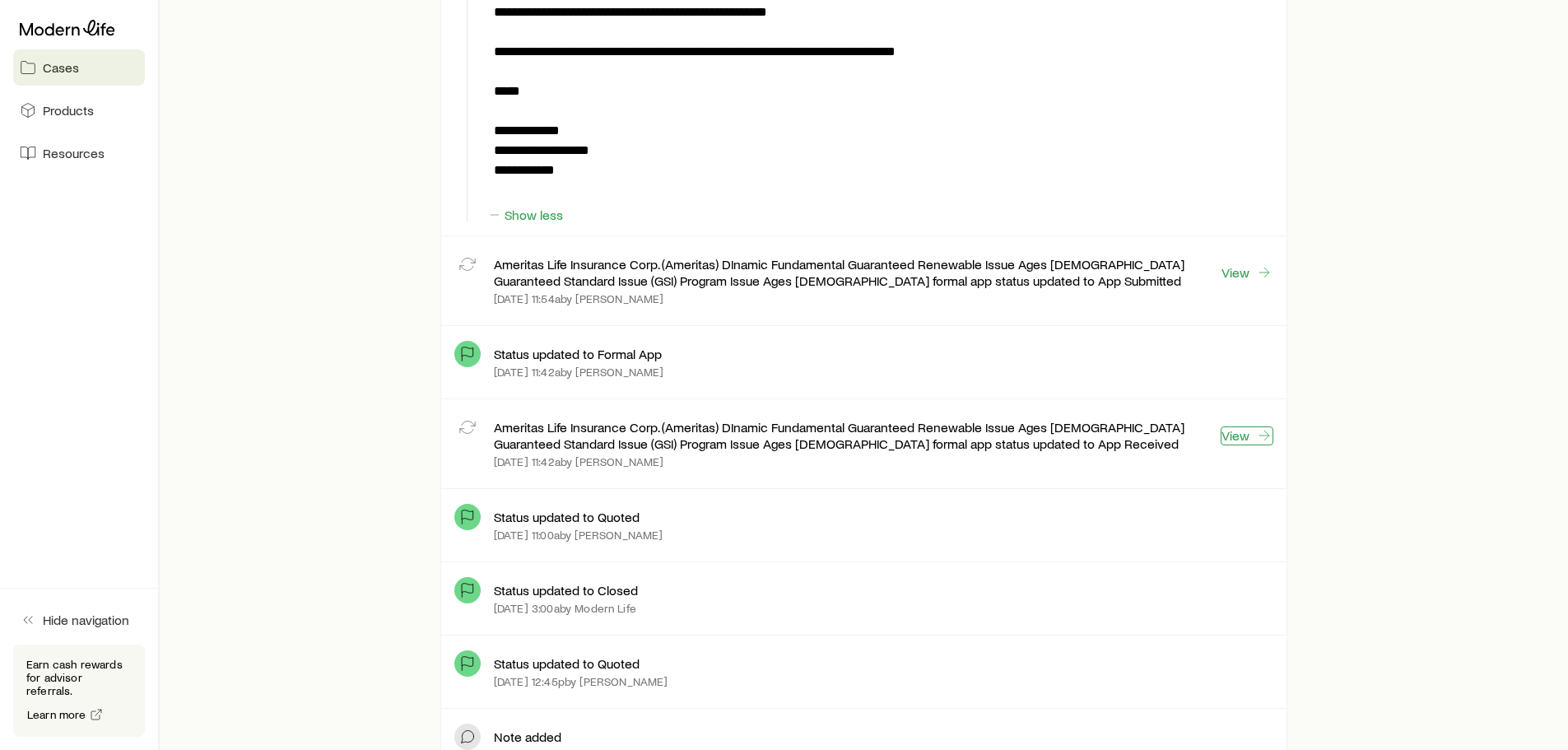
click at [1228, 433] on link "View" at bounding box center [1248, 436] width 53 height 19
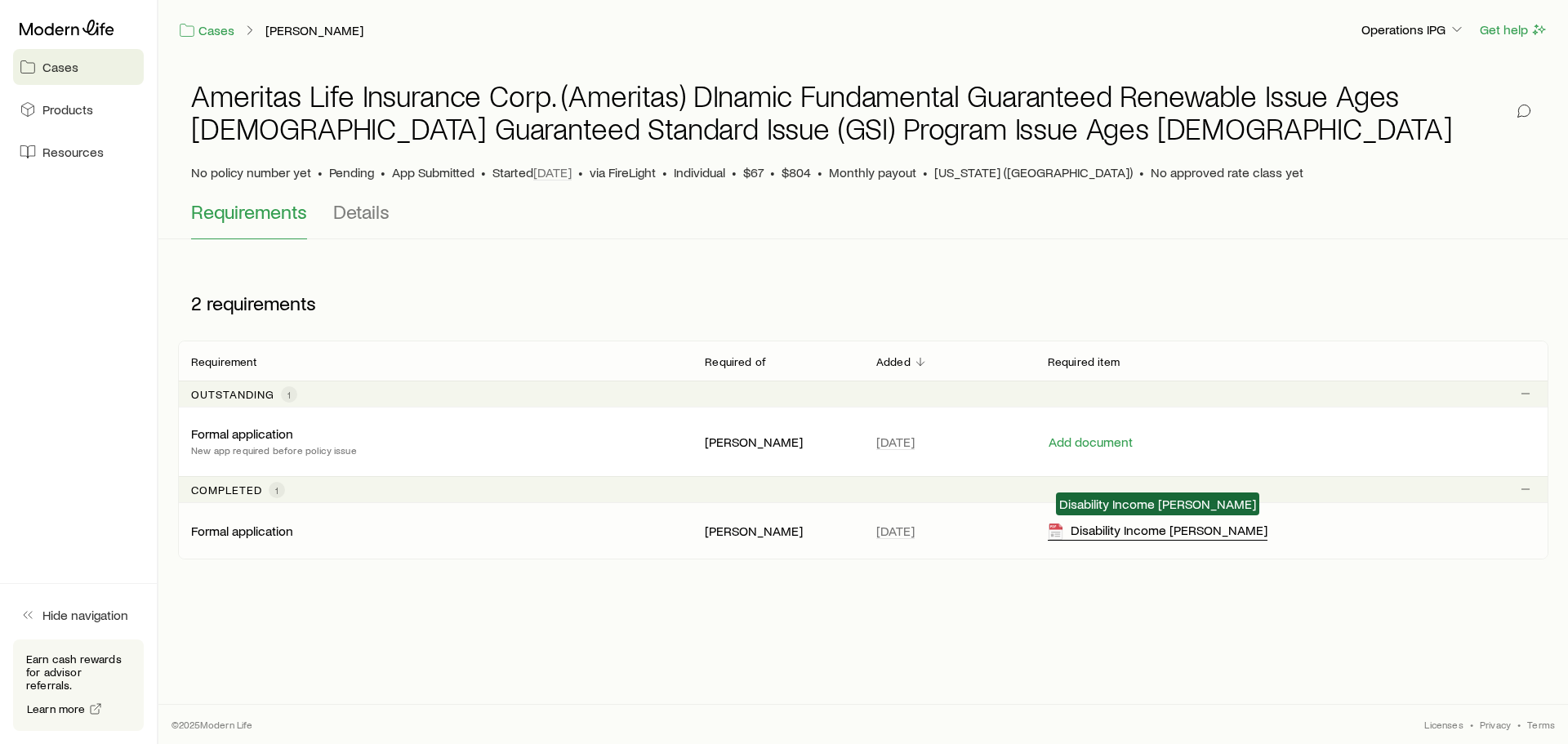
click at [1113, 527] on div "Disability Income [PERSON_NAME]" at bounding box center [1157, 531] width 219 height 19
